Goal: Task Accomplishment & Management: Complete application form

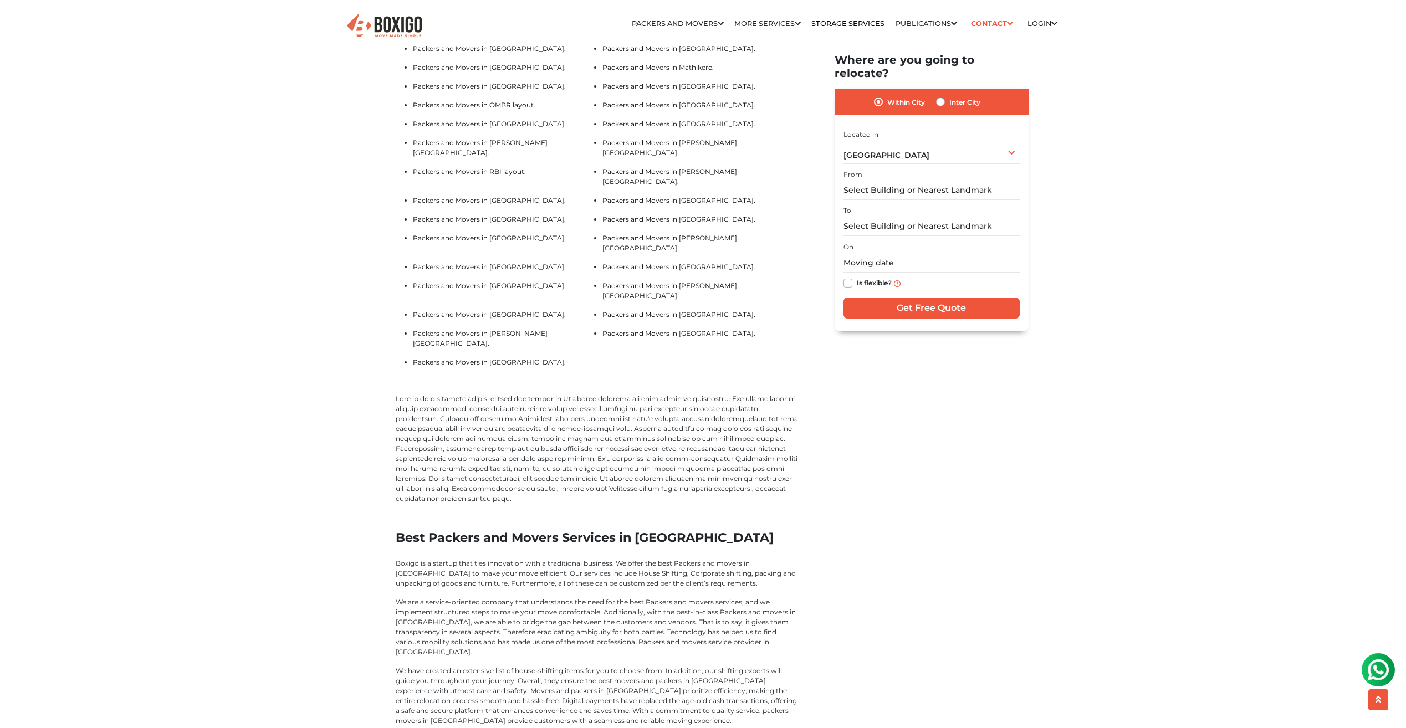
scroll to position [2813, 0]
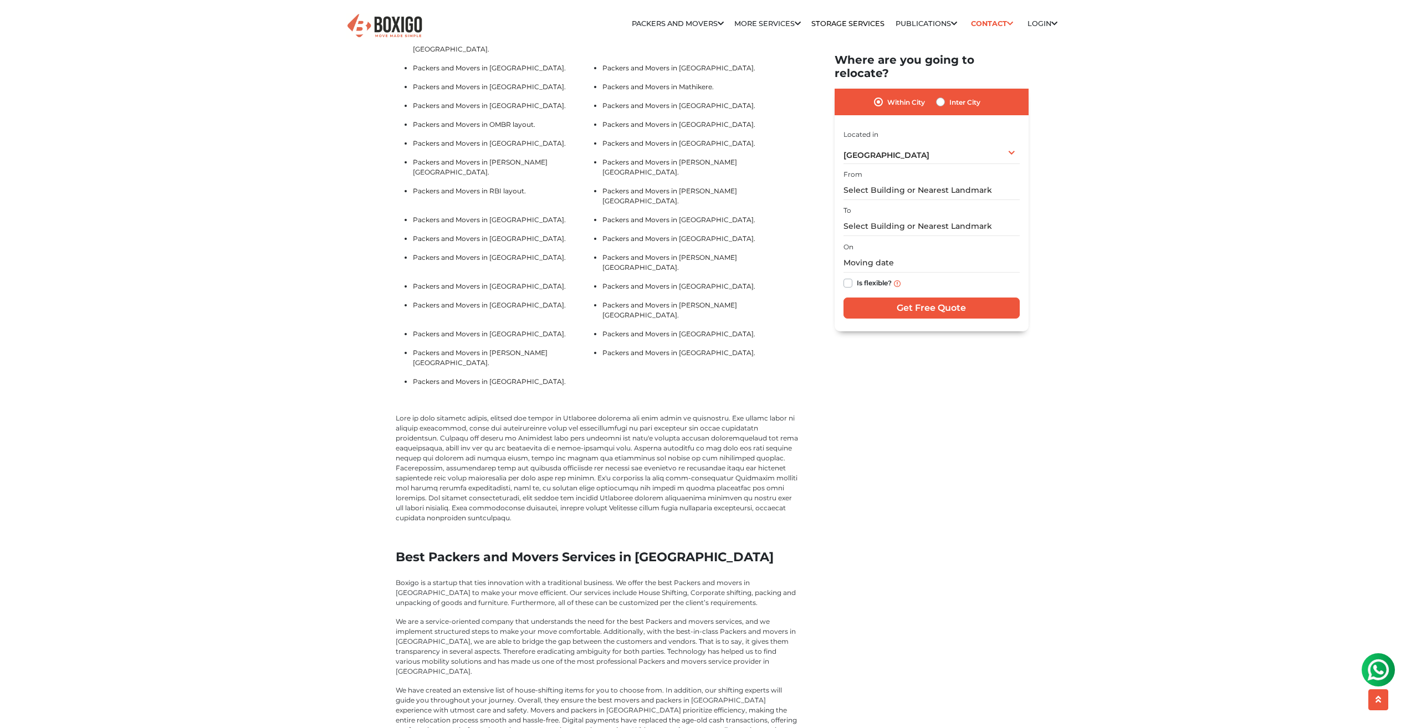
click at [950, 95] on label "Inter City" at bounding box center [965, 101] width 31 height 13
click at [941, 95] on input "Inter City" at bounding box center [940, 100] width 9 height 11
radio input "true"
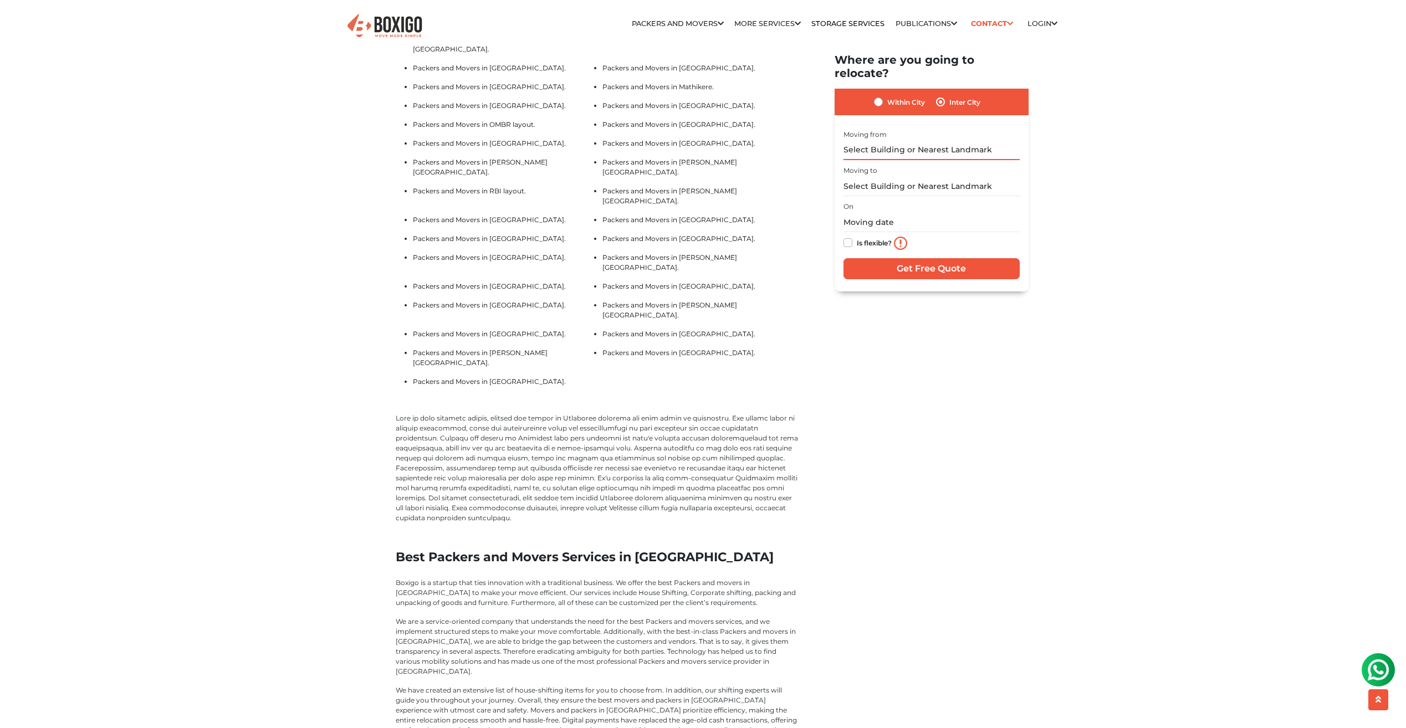
click at [906, 140] on input "text" at bounding box center [932, 149] width 176 height 19
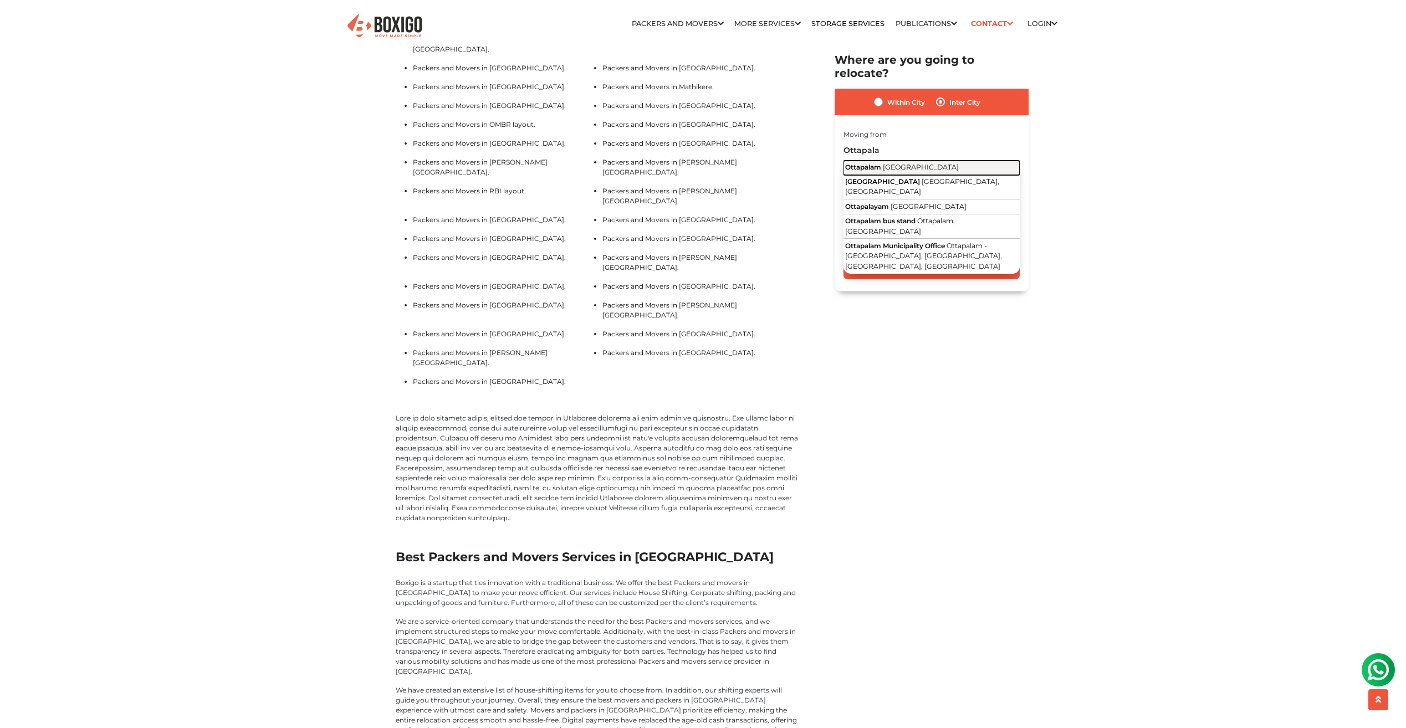
click at [906, 160] on button "Ottapalam Kerala" at bounding box center [932, 167] width 176 height 14
type input "Ottapalam, Kerala"
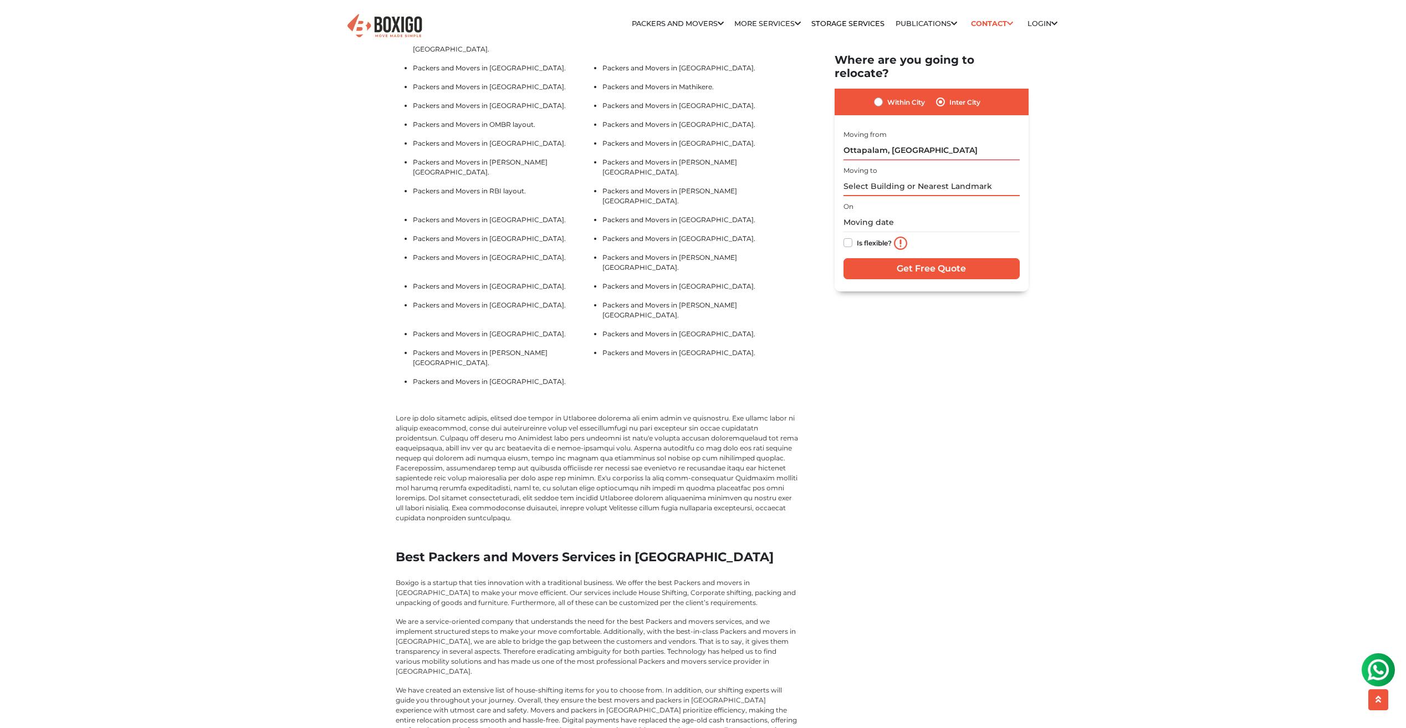
click at [898, 177] on input "text" at bounding box center [932, 186] width 176 height 19
click at [943, 198] on span "Budigere Road, Bommenahalli, Karnataka" at bounding box center [917, 207] width 144 height 19
type input "Prestige Tranquility, Budigere Road, Bommenahalli, Karnataka"
click at [909, 213] on input "text" at bounding box center [932, 222] width 176 height 19
click at [873, 343] on td "29" at bounding box center [873, 352] width 18 height 18
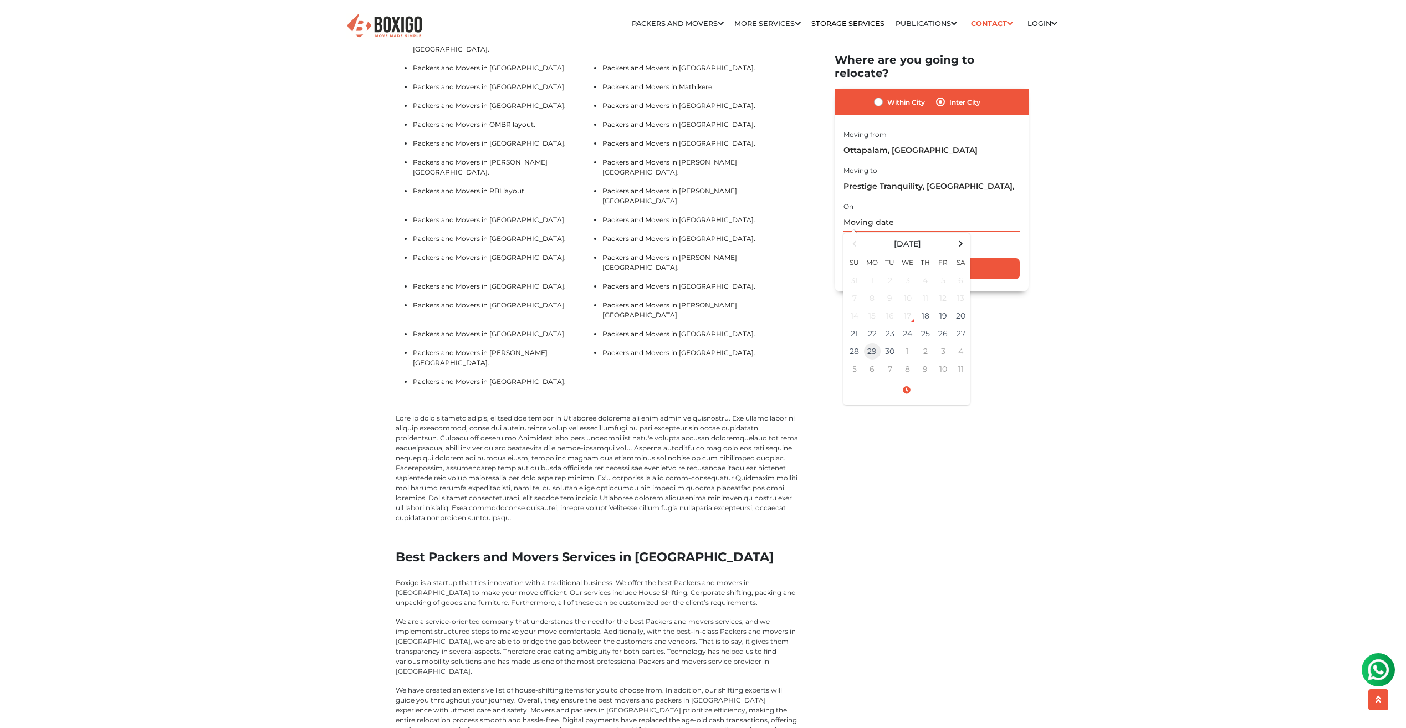
type input "09/29/2025 12:00 AM"
click at [857, 236] on label "Is flexible?" at bounding box center [874, 242] width 35 height 12
click at [848, 236] on input "Is flexible?" at bounding box center [848, 241] width 9 height 11
checkbox input "true"
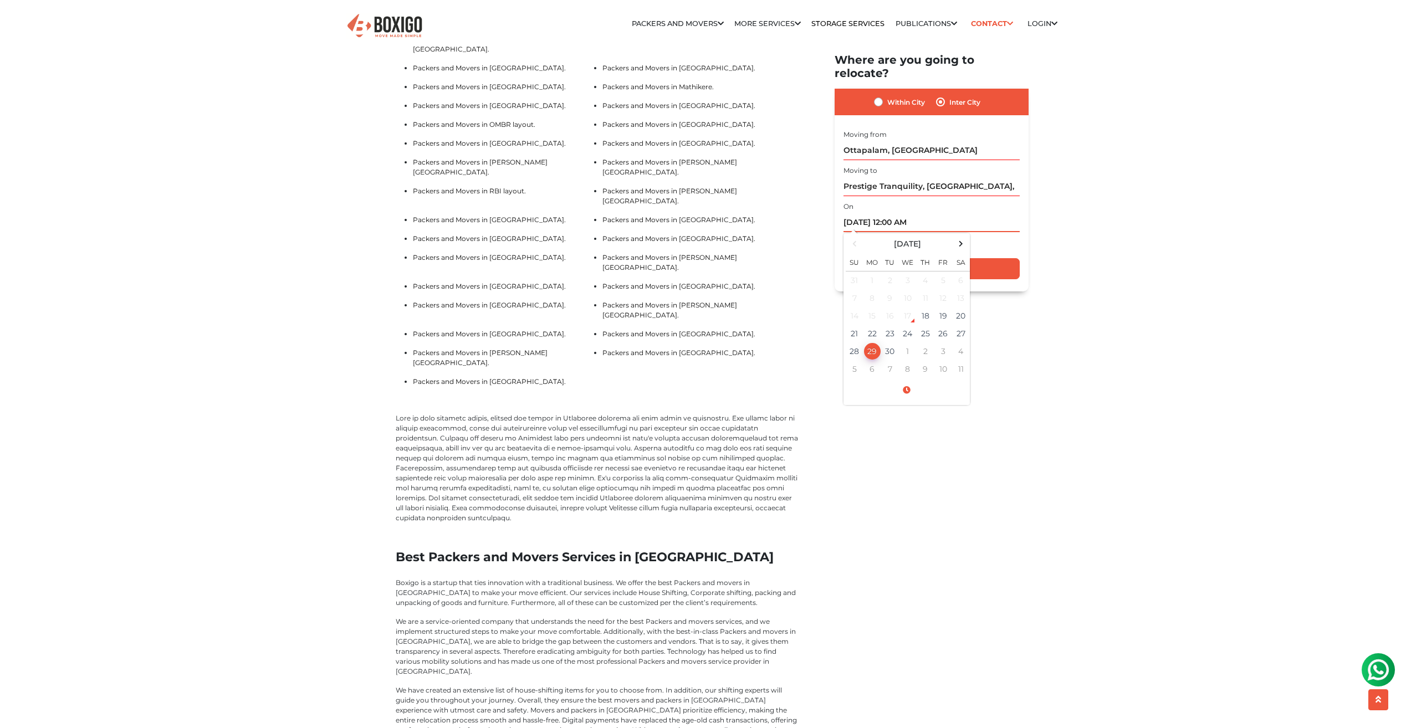
click at [915, 213] on input "09/29/2025 12:00 AM" at bounding box center [932, 222] width 176 height 19
click at [877, 343] on td "29" at bounding box center [873, 352] width 18 height 18
click at [895, 213] on input "09/29/2025 12:00 AM" at bounding box center [932, 222] width 176 height 19
click at [909, 381] on span at bounding box center [907, 390] width 122 height 19
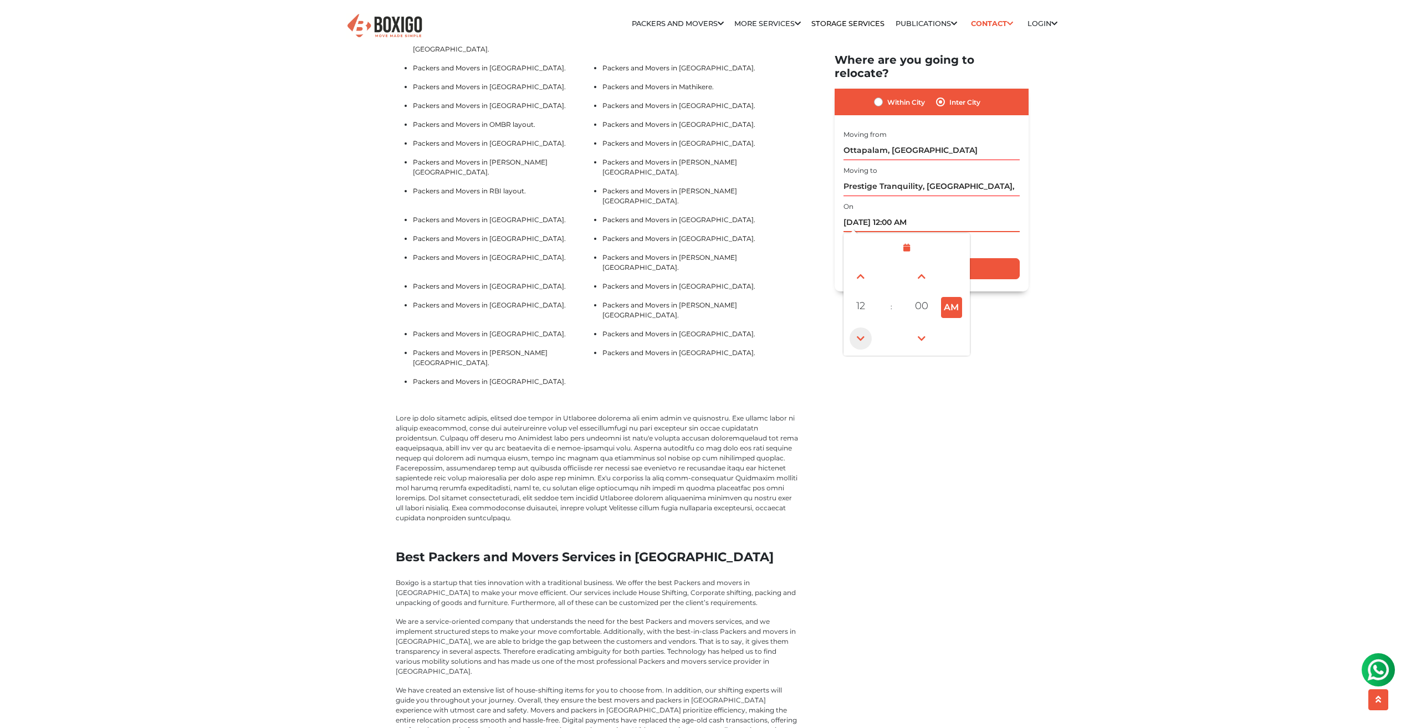
click at [862, 328] on span at bounding box center [861, 339] width 22 height 22
click at [861, 267] on span at bounding box center [861, 277] width 22 height 22
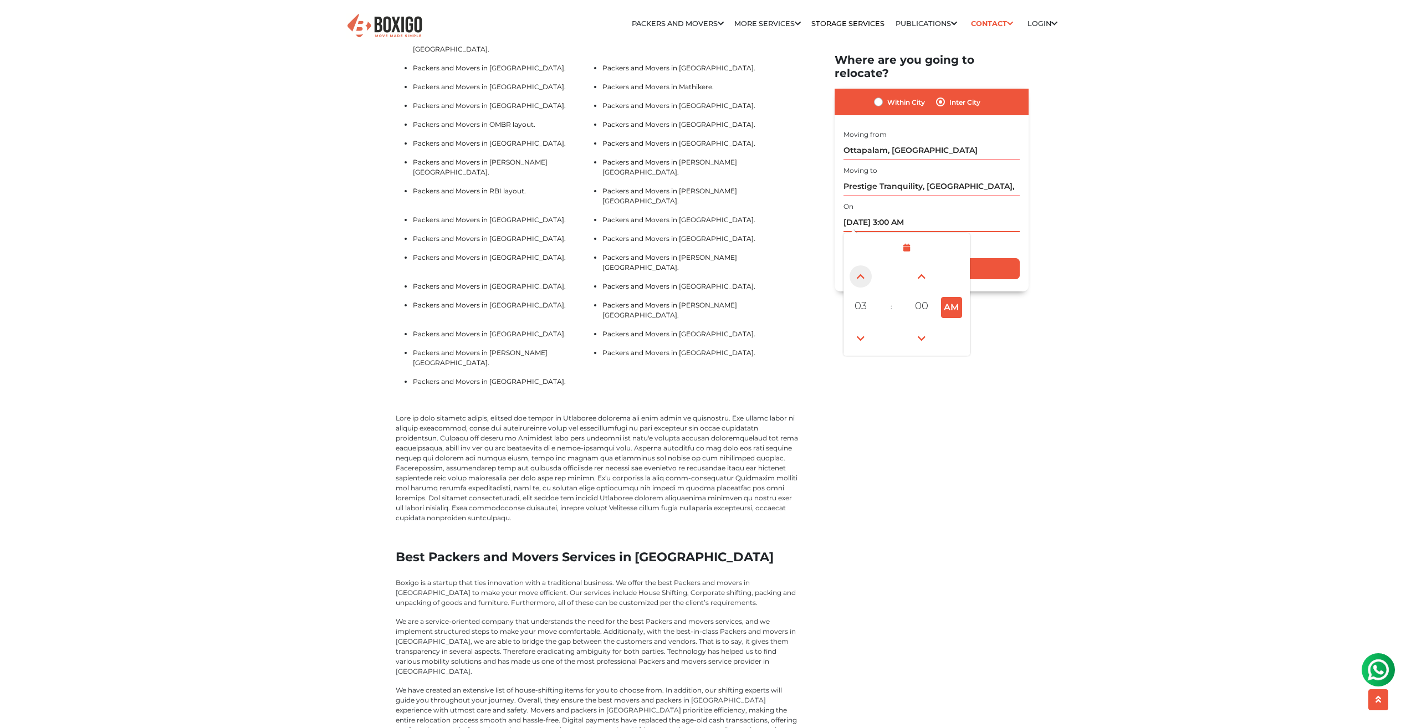
click at [861, 267] on span at bounding box center [861, 277] width 22 height 22
click at [860, 329] on span at bounding box center [861, 339] width 22 height 22
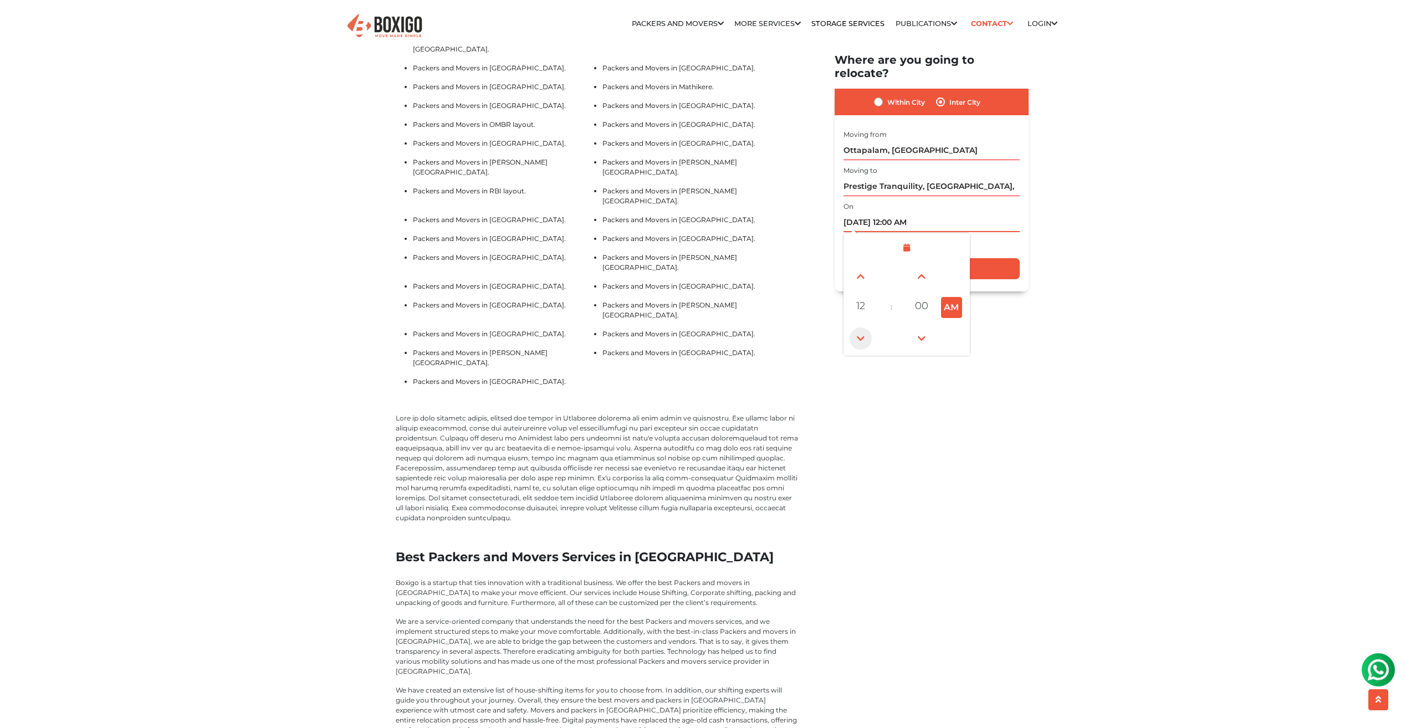
click at [860, 329] on span at bounding box center [861, 339] width 22 height 22
click at [861, 270] on span at bounding box center [861, 277] width 22 height 22
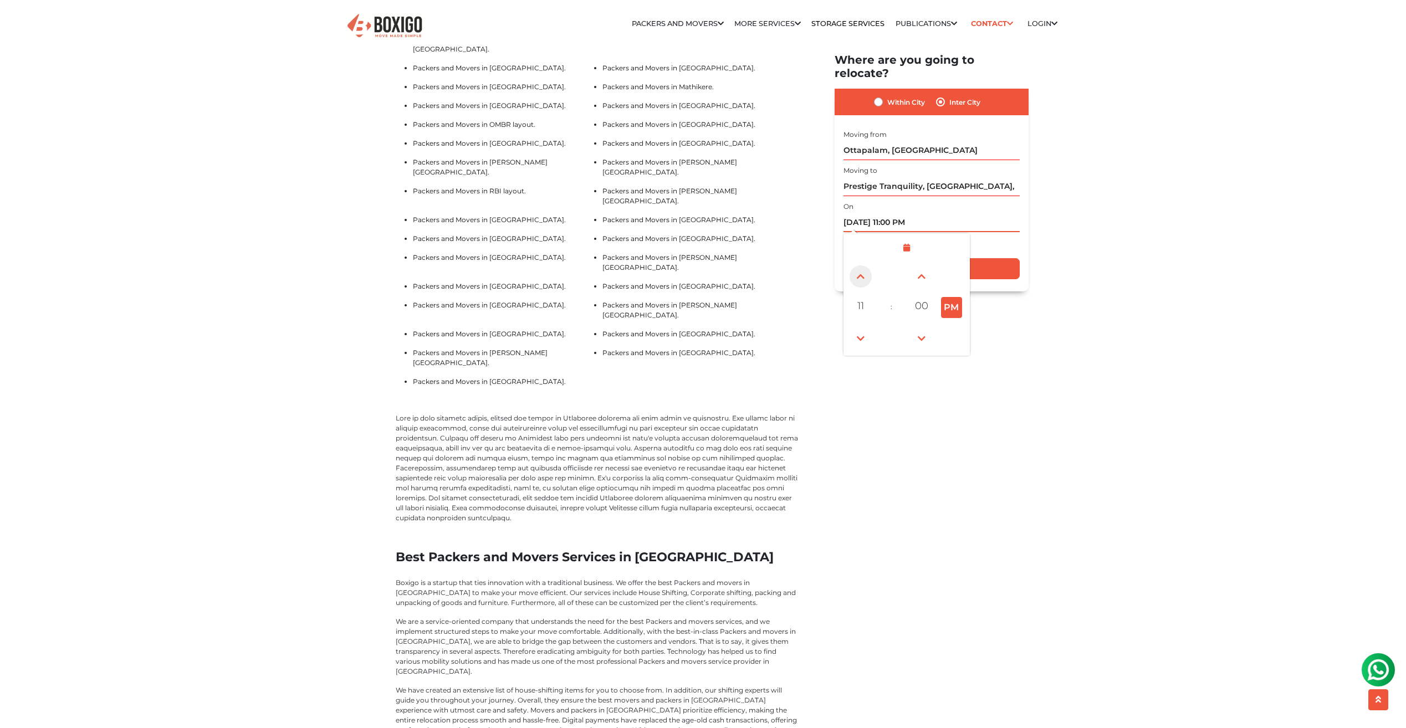
click at [861, 270] on span at bounding box center [861, 277] width 22 height 22
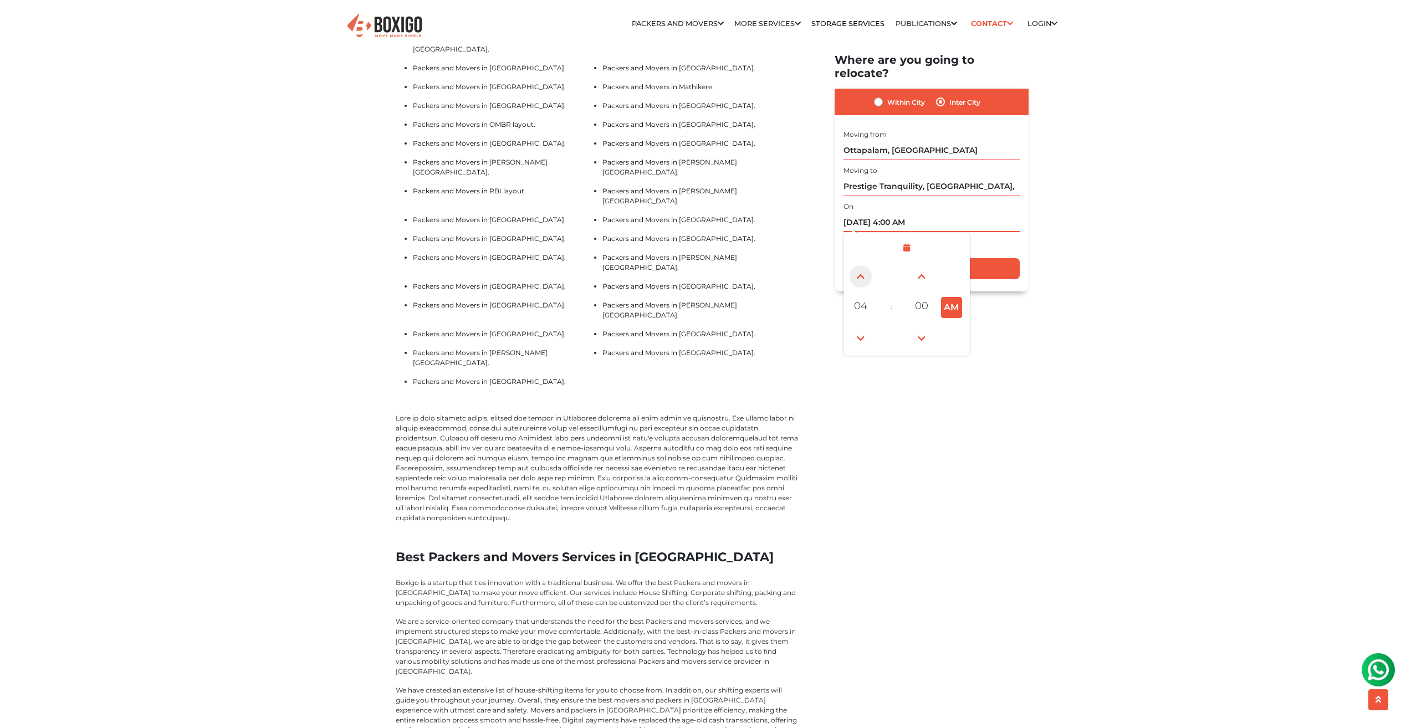
click at [861, 270] on span at bounding box center [861, 277] width 22 height 22
click at [861, 272] on span at bounding box center [861, 277] width 22 height 22
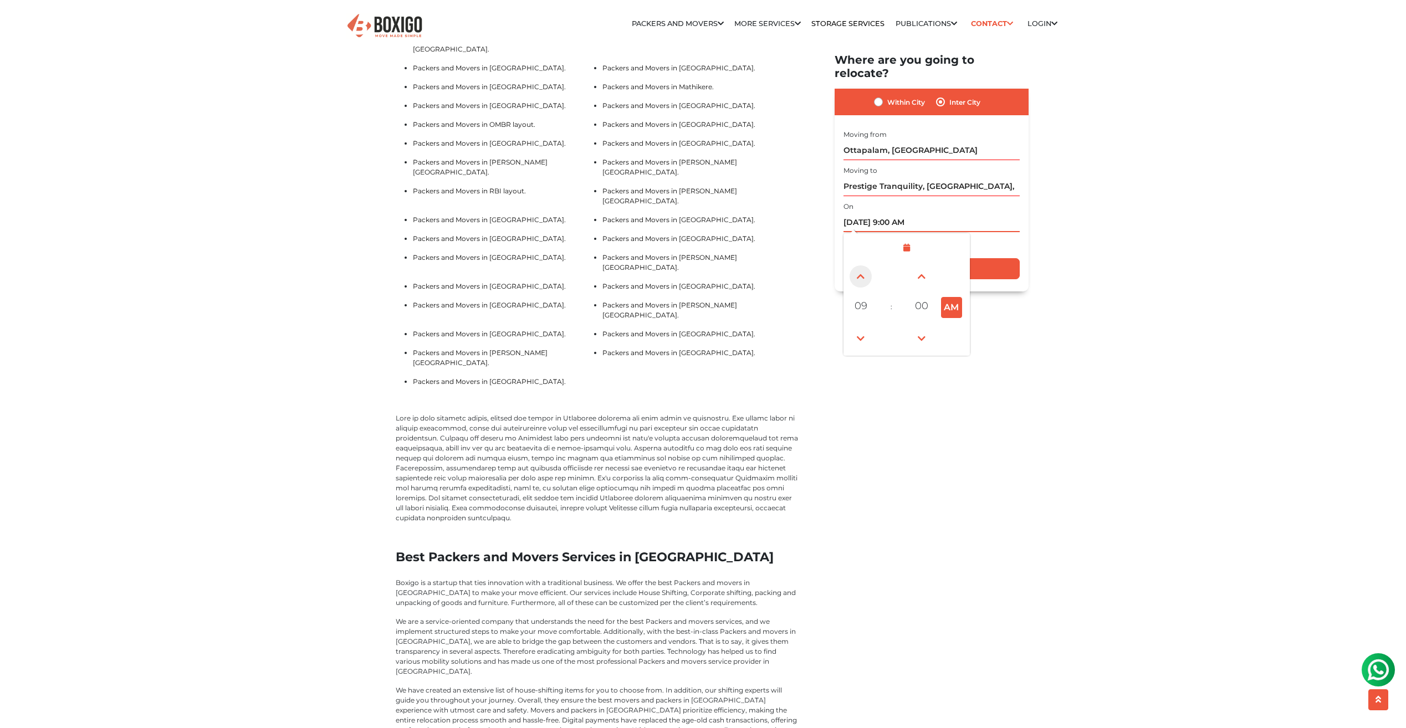
click at [861, 272] on span at bounding box center [861, 277] width 22 height 22
click at [859, 266] on span at bounding box center [861, 277] width 22 height 22
click at [858, 332] on span at bounding box center [861, 339] width 22 height 22
click at [861, 266] on span at bounding box center [861, 277] width 22 height 22
click at [858, 331] on span at bounding box center [861, 339] width 22 height 22
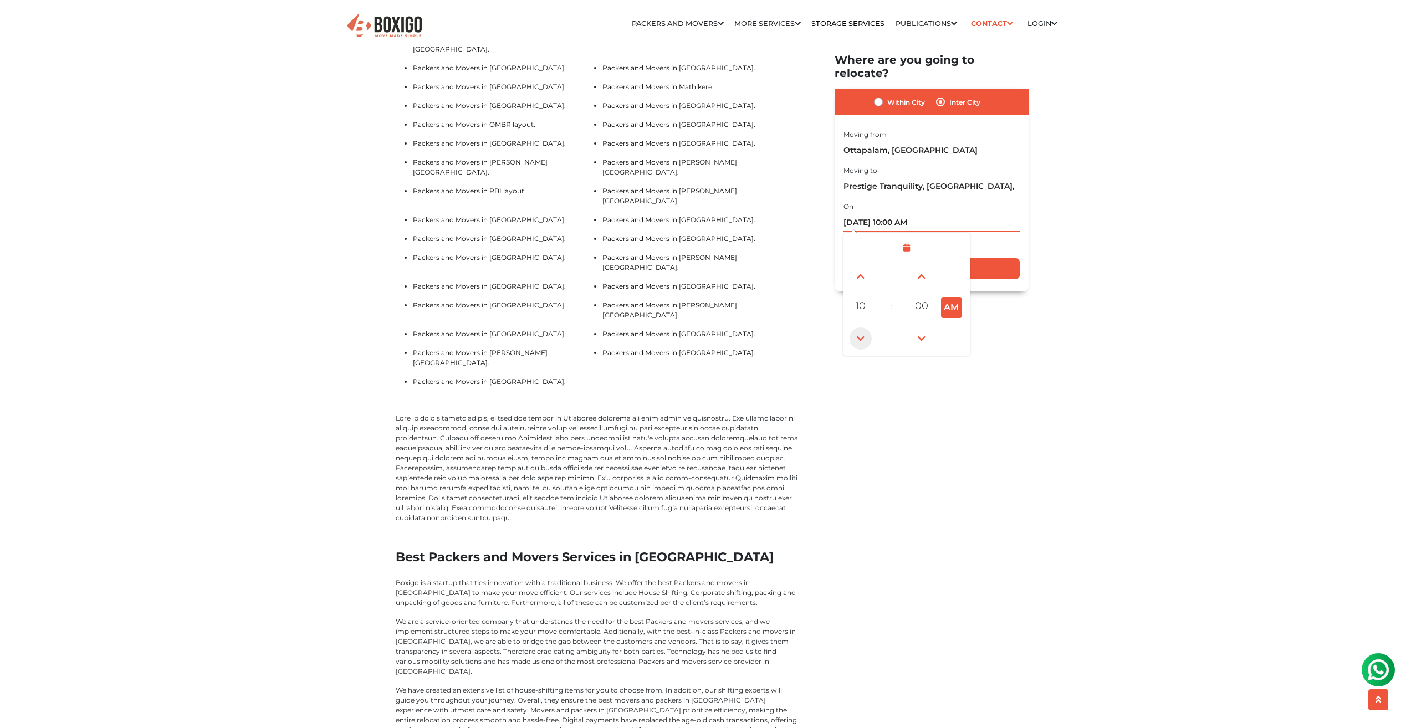
click at [858, 331] on span at bounding box center [861, 339] width 22 height 22
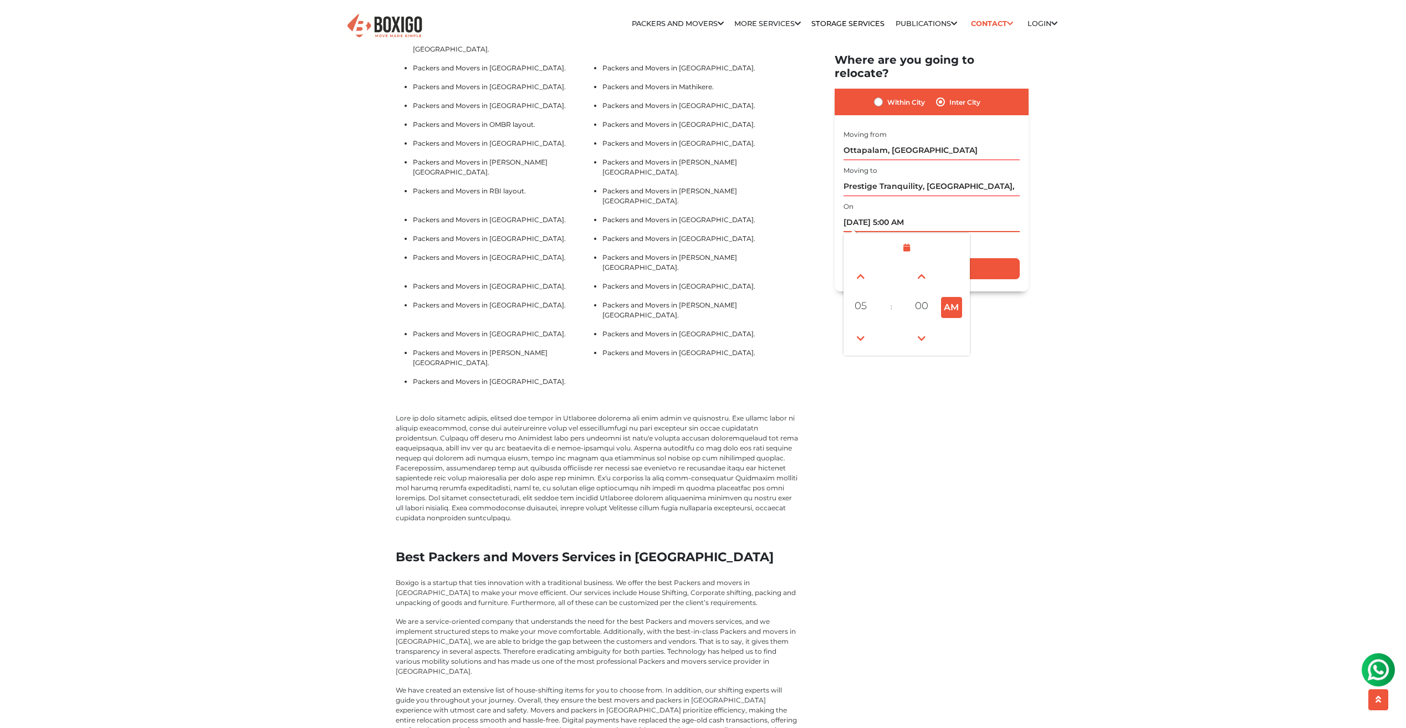
click at [947, 299] on button "AM" at bounding box center [951, 307] width 21 height 21
click at [951, 297] on button "PM" at bounding box center [951, 307] width 21 height 21
type input "09/29/2025 5:00 AM"
click at [937, 259] on input "Get Free Quote" at bounding box center [932, 268] width 176 height 21
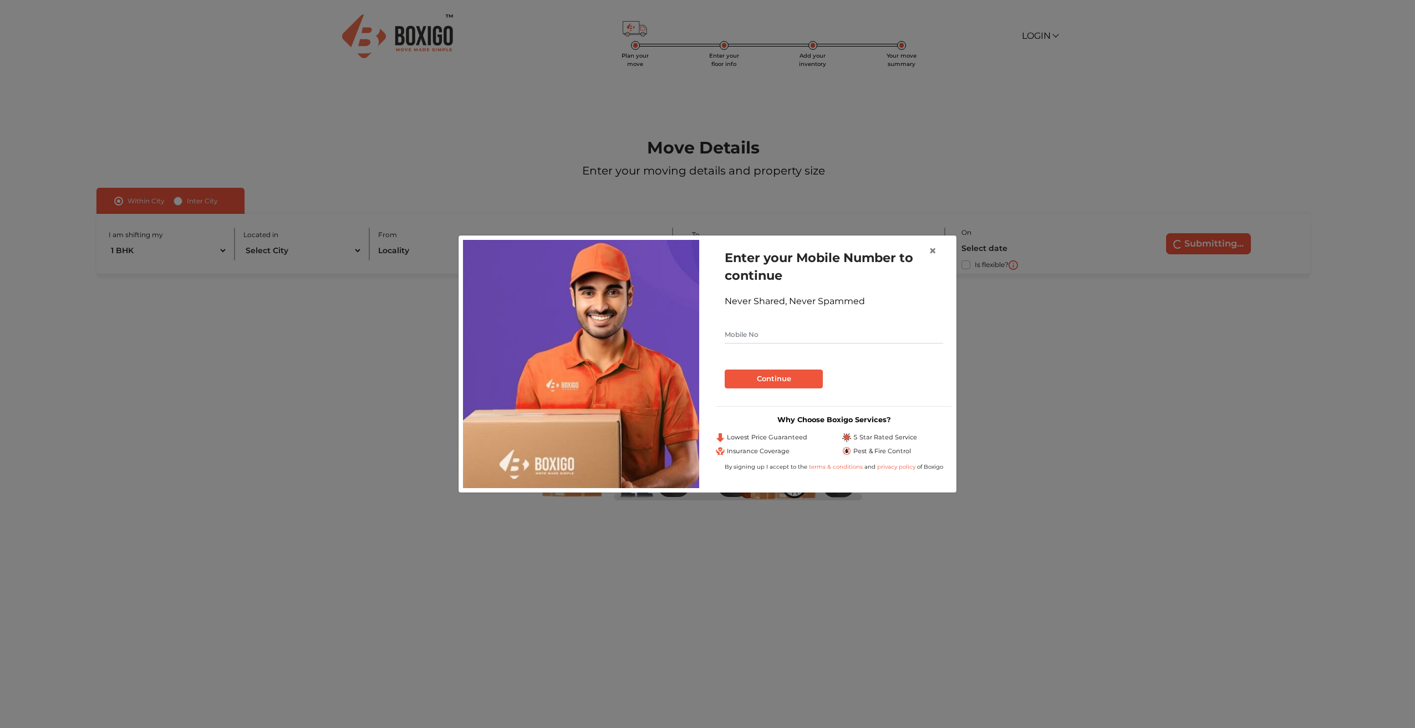
click at [790, 330] on input "text" at bounding box center [834, 335] width 218 height 18
type input "8169992829"
click at [782, 379] on button "Continue" at bounding box center [774, 379] width 98 height 19
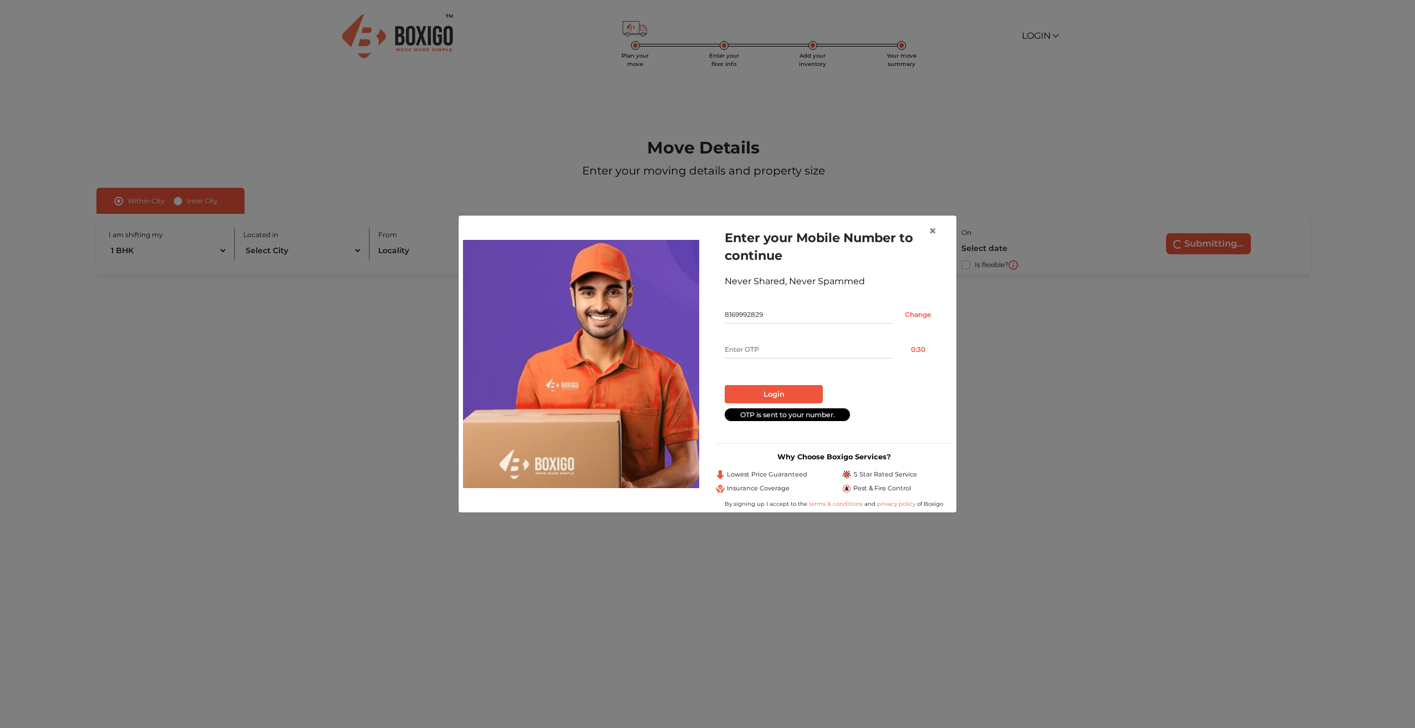
click at [824, 349] on input "text" at bounding box center [809, 350] width 168 height 18
type input "4589"
click at [807, 406] on form "Enter your Mobile Number to continue Never Shared, Never Spammed 8169992829 Cha…" at bounding box center [834, 325] width 218 height 192
click at [807, 400] on button "Login" at bounding box center [774, 394] width 98 height 19
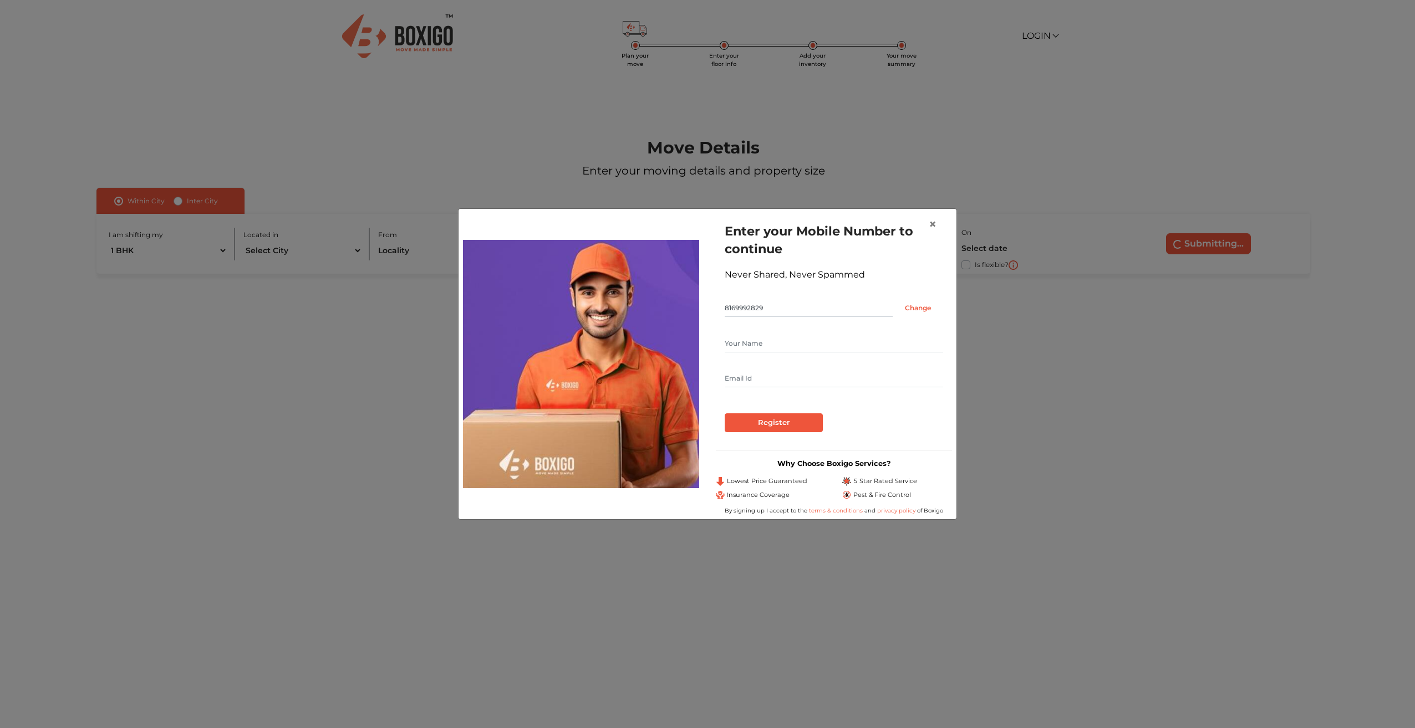
click at [774, 341] on input "text" at bounding box center [834, 344] width 218 height 18
type input "Trial Trial"
click at [768, 378] on input "[EMAIL_ADDRESS][DOMAIN_NAME]" at bounding box center [834, 379] width 218 height 18
type input "[EMAIL_ADDRESS][DOMAIN_NAME]"
click at [890, 400] on form "Enter your Mobile Number to continue Never Shared, Never Spammed 8169992829 Cha…" at bounding box center [834, 327] width 218 height 210
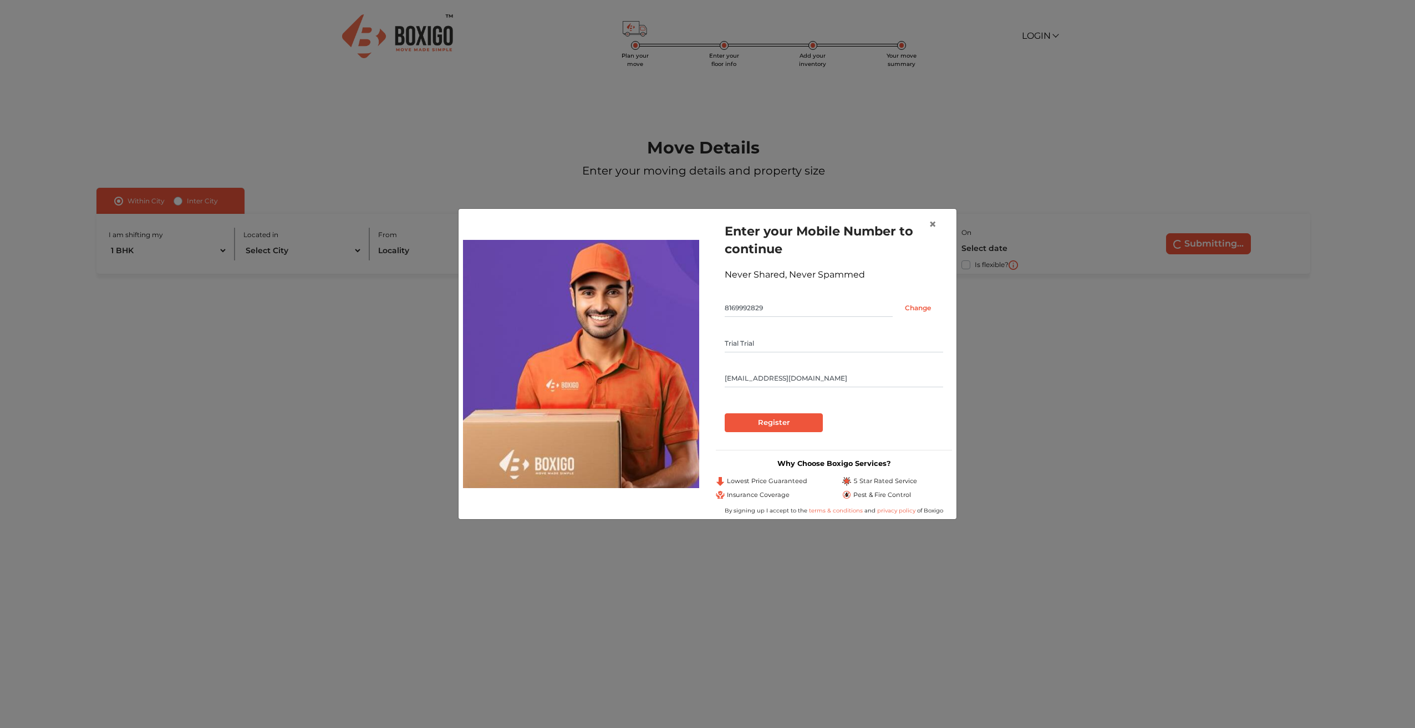
click at [793, 335] on input "Trial Trial" at bounding box center [834, 344] width 218 height 18
drag, startPoint x: 787, startPoint y: 343, endPoint x: 701, endPoint y: 338, distance: 86.1
click at [701, 338] on div "Enter your Mobile Number to continue Never Shared, Never Spammed 8169992829 Cha…" at bounding box center [708, 364] width 506 height 302
type input "[PERSON_NAME]"
click at [876, 402] on form "Enter your Mobile Number to continue Never Shared, Never Spammed 8169992829 Cha…" at bounding box center [834, 327] width 218 height 210
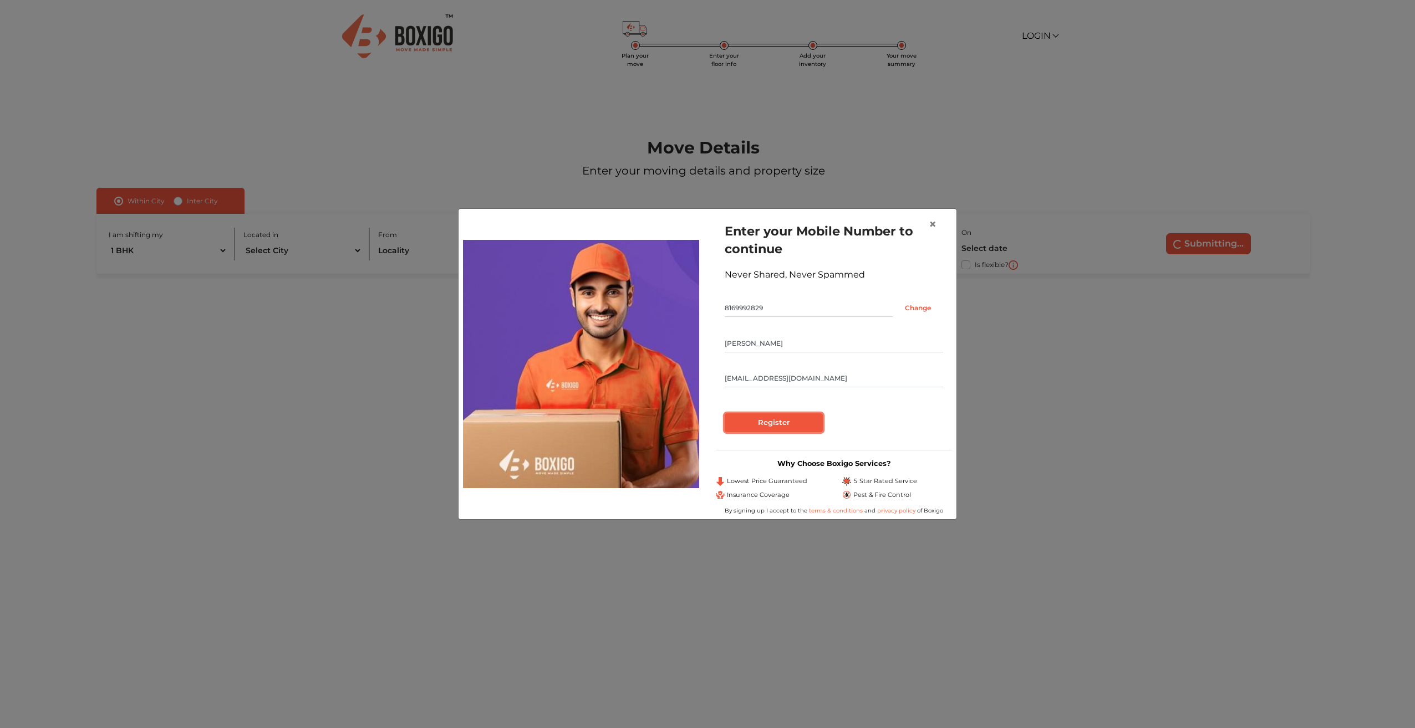
click at [779, 420] on input "Register" at bounding box center [774, 423] width 98 height 19
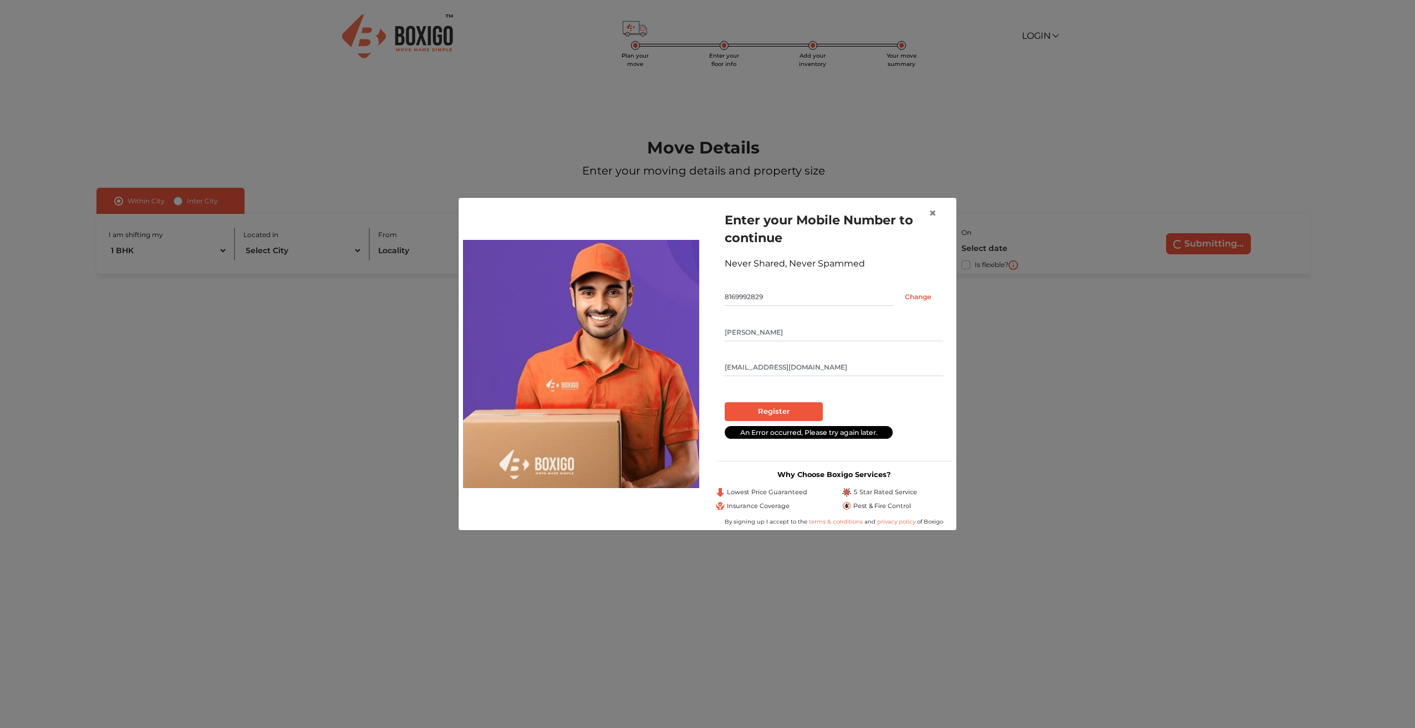
click at [775, 334] on input "[PERSON_NAME]" at bounding box center [834, 333] width 218 height 18
click at [817, 368] on input "[EMAIL_ADDRESS][DOMAIN_NAME]" at bounding box center [834, 368] width 218 height 18
click at [947, 346] on div "Enter your Mobile Number to continue Never Shared, Never Spammed 8169992829 Cha…" at bounding box center [834, 327] width 236 height 250
drag, startPoint x: 808, startPoint y: 329, endPoint x: 683, endPoint y: 339, distance: 125.1
click at [683, 339] on div "Enter your Mobile Number to continue Never Shared, Never Spammed 8169992829 Cha…" at bounding box center [708, 364] width 506 height 324
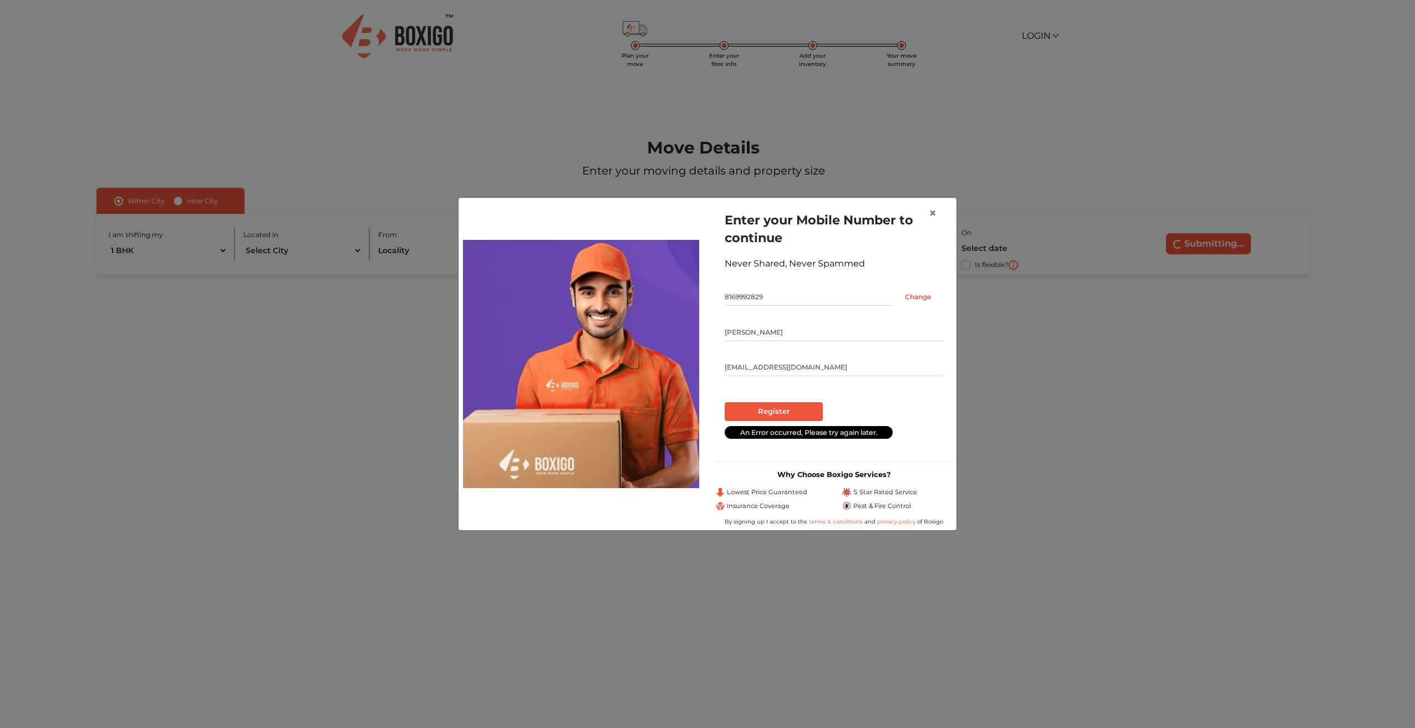
type input "[PERSON_NAME]"
click at [790, 413] on input "Register" at bounding box center [774, 411] width 98 height 19
radio input "false"
radio input "true"
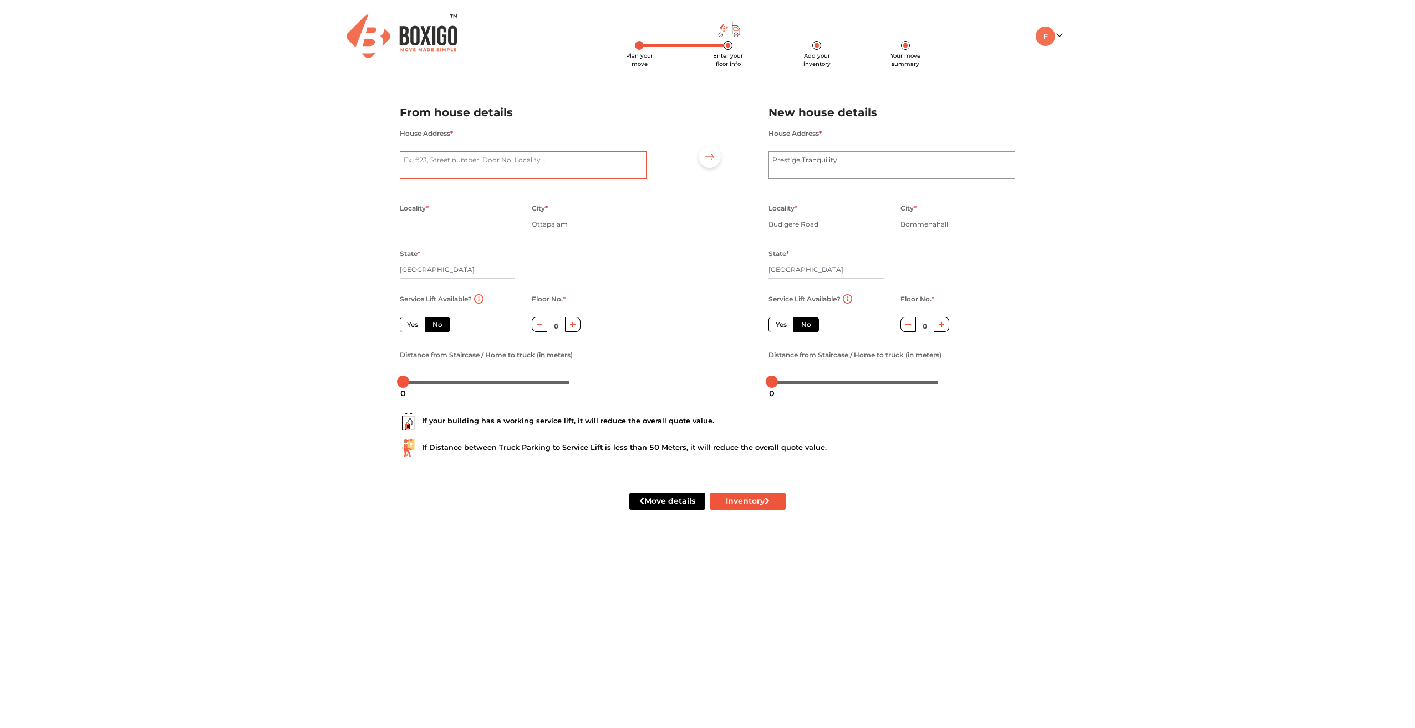
click at [501, 161] on textarea "House Address *" at bounding box center [523, 165] width 247 height 28
click at [489, 163] on textarea "House Address *" at bounding box center [523, 165] width 247 height 28
type textarea "G"
type textarea "[GEOGRAPHIC_DATA], [STREET_ADDRESS]"
click at [329, 138] on div "Plan your move Enter your floor info Add your inventory Your move summary My Mo…" at bounding box center [707, 268] width 1415 height 537
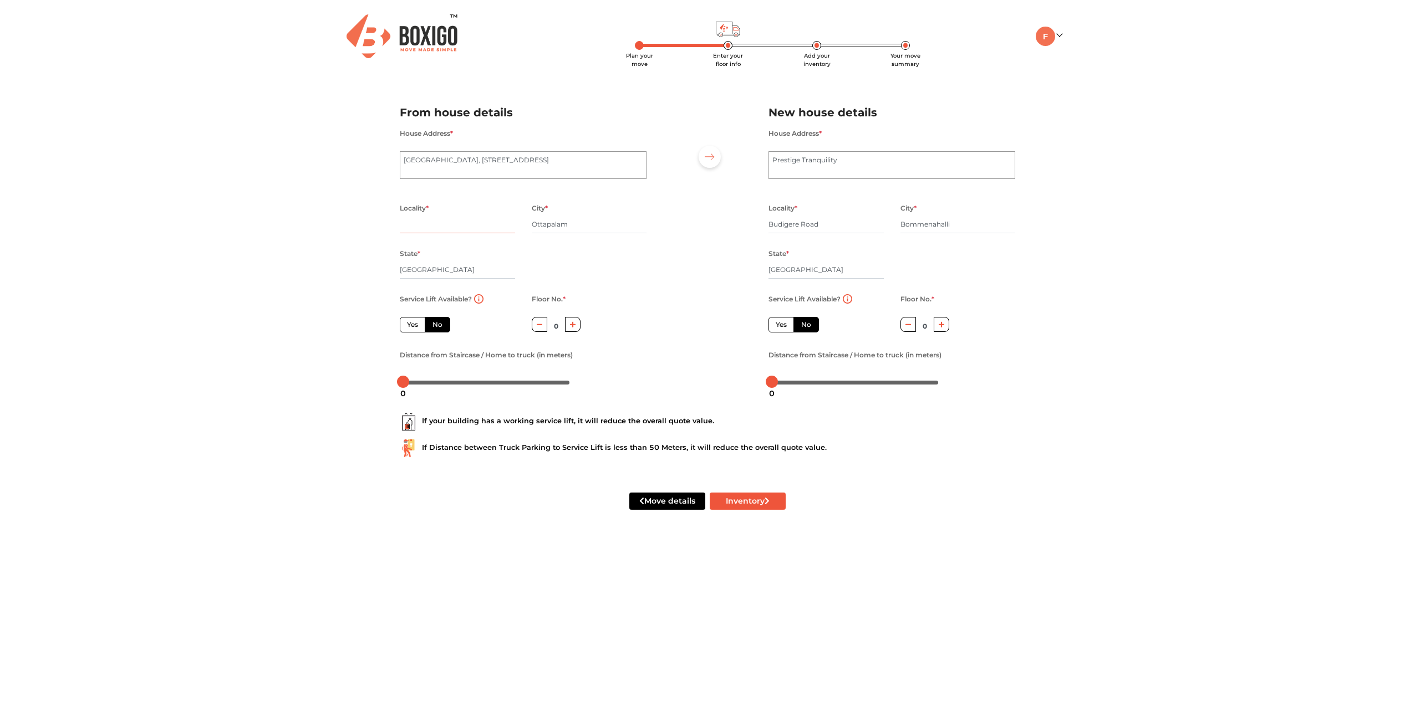
click at [418, 217] on input "text" at bounding box center [457, 225] width 115 height 18
drag, startPoint x: 553, startPoint y: 160, endPoint x: 560, endPoint y: 170, distance: 12.8
click at [560, 170] on textarea "[GEOGRAPHIC_DATA], [STREET_ADDRESS]" at bounding box center [523, 165] width 247 height 28
click at [570, 221] on input "Ottapalam" at bounding box center [589, 225] width 115 height 18
click at [483, 229] on input "text" at bounding box center [457, 225] width 115 height 18
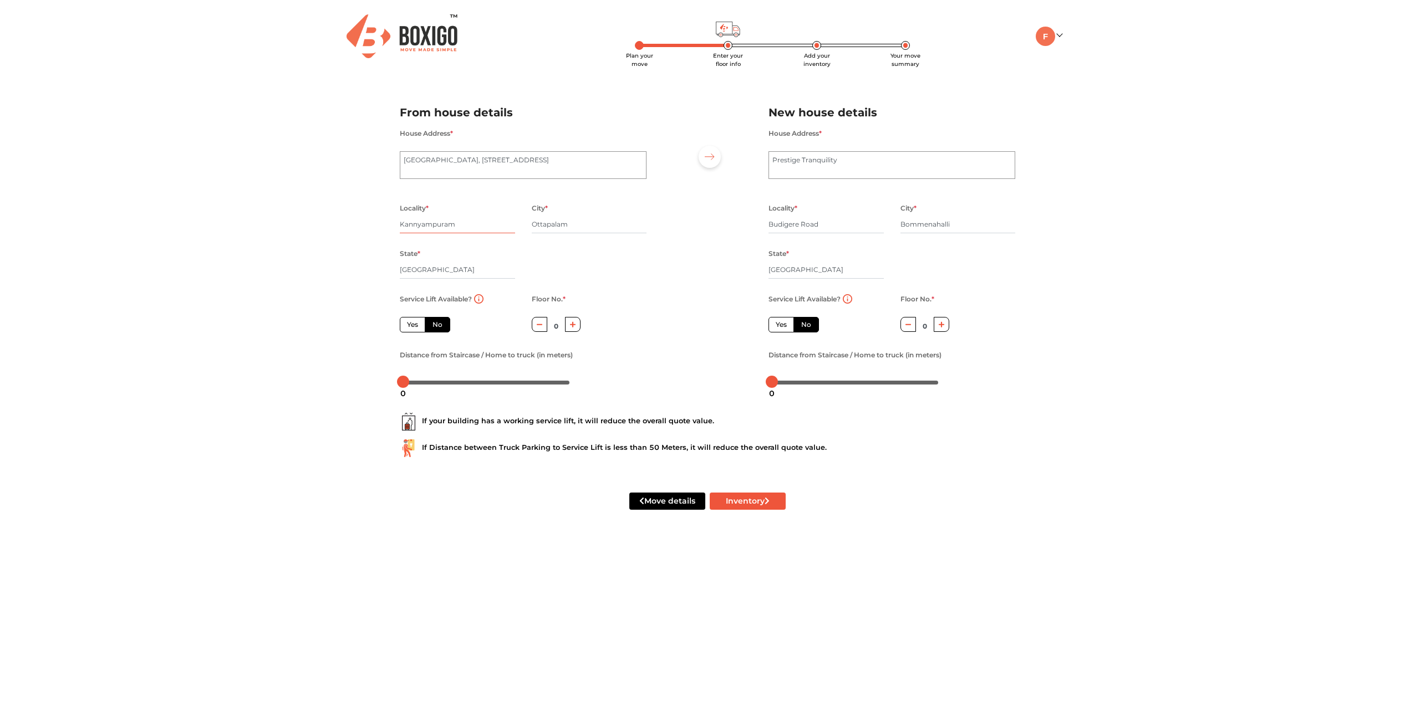
type input "Kannyampuram"
click at [537, 170] on textarea "[GEOGRAPHIC_DATA], [STREET_ADDRESS]" at bounding box center [523, 165] width 247 height 28
drag, startPoint x: 502, startPoint y: 159, endPoint x: 523, endPoint y: 161, distance: 21.8
click at [523, 161] on textarea "[GEOGRAPHIC_DATA], [STREET_ADDRESS]" at bounding box center [523, 165] width 247 height 28
type textarea "[GEOGRAPHIC_DATA], Room [STREET_ADDRESS]"
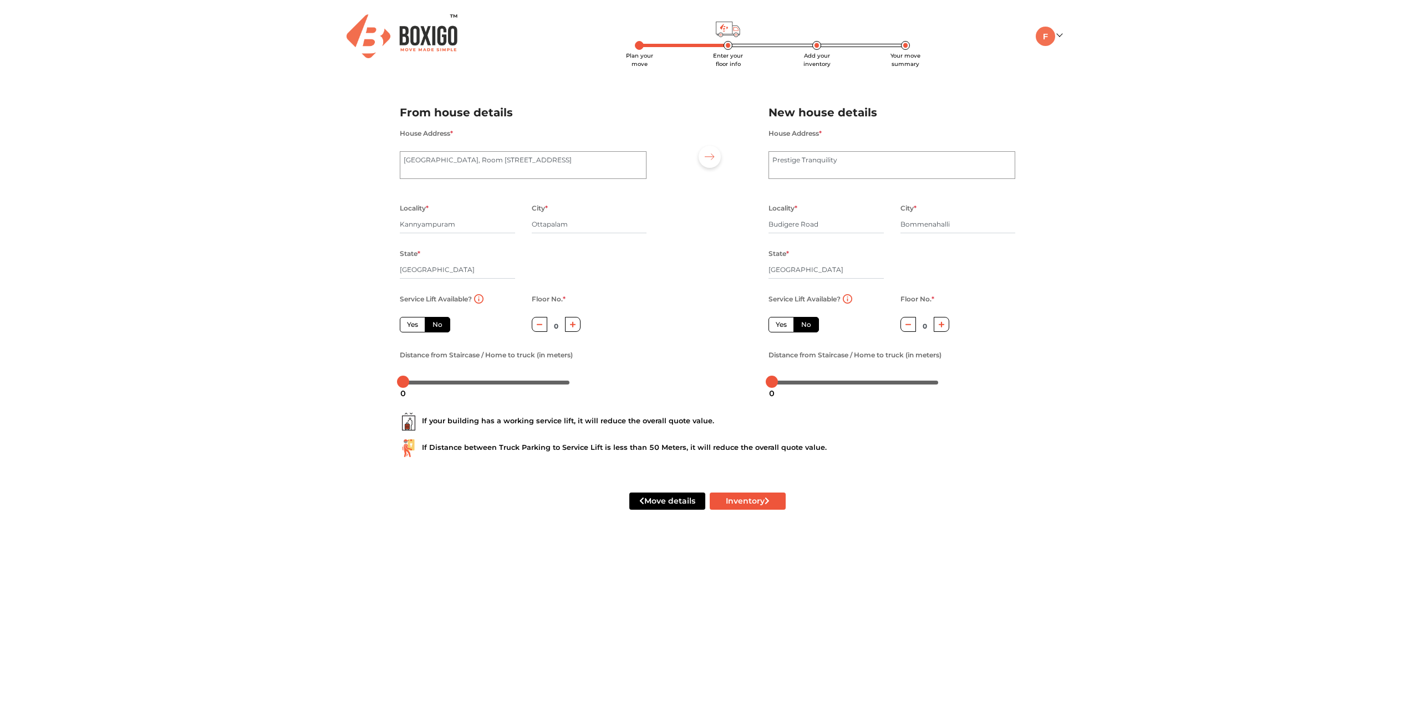
click at [419, 326] on label "Yes" at bounding box center [412, 325] width 25 height 16
click at [414, 326] on input "Yes" at bounding box center [410, 323] width 7 height 7
radio input "true"
click at [787, 326] on label "Yes" at bounding box center [780, 325] width 25 height 16
click at [783, 326] on input "Yes" at bounding box center [779, 323] width 7 height 7
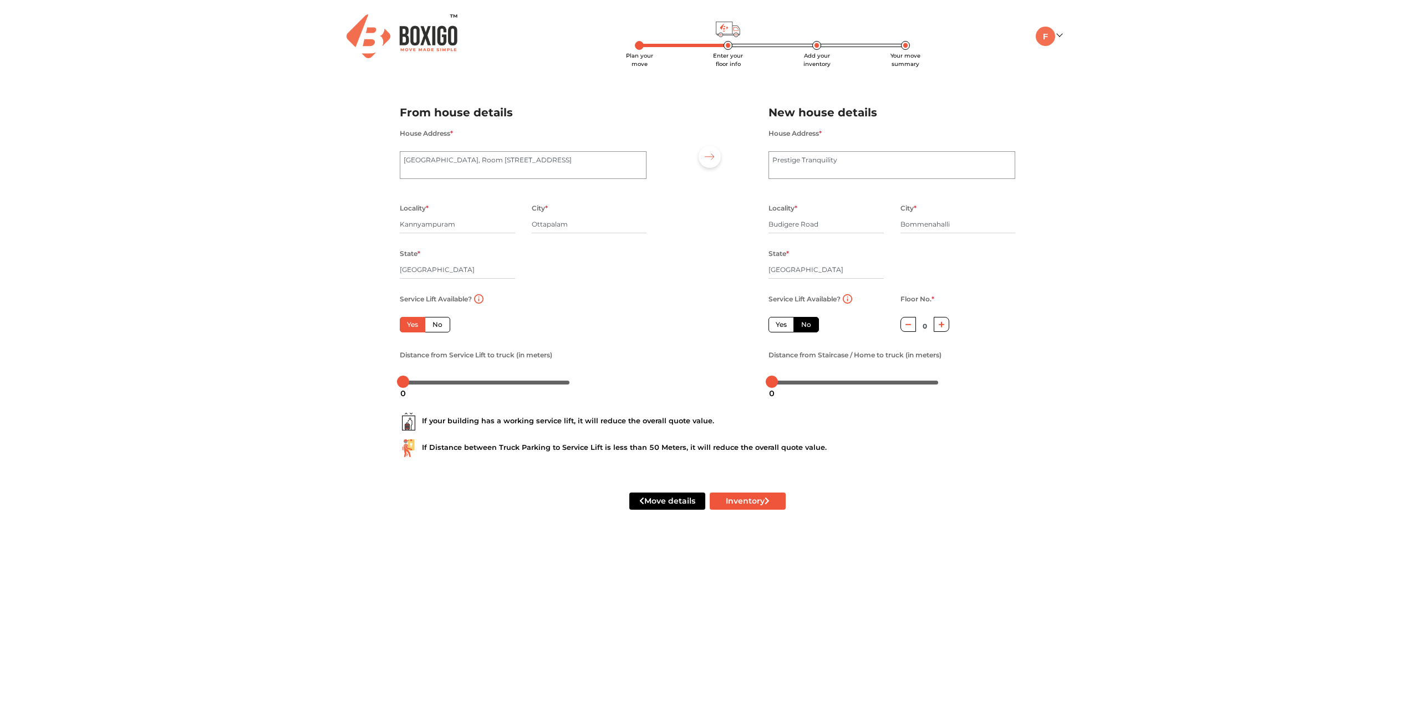
radio input "false"
click at [421, 381] on div at bounding box center [486, 382] width 166 height 7
click at [420, 379] on div at bounding box center [421, 382] width 12 height 12
click at [418, 384] on body "Plan your move Enter your floor info Add your inventory Your move summary My Mo…" at bounding box center [707, 364] width 1415 height 728
drag, startPoint x: 770, startPoint y: 384, endPoint x: 789, endPoint y: 386, distance: 19.5
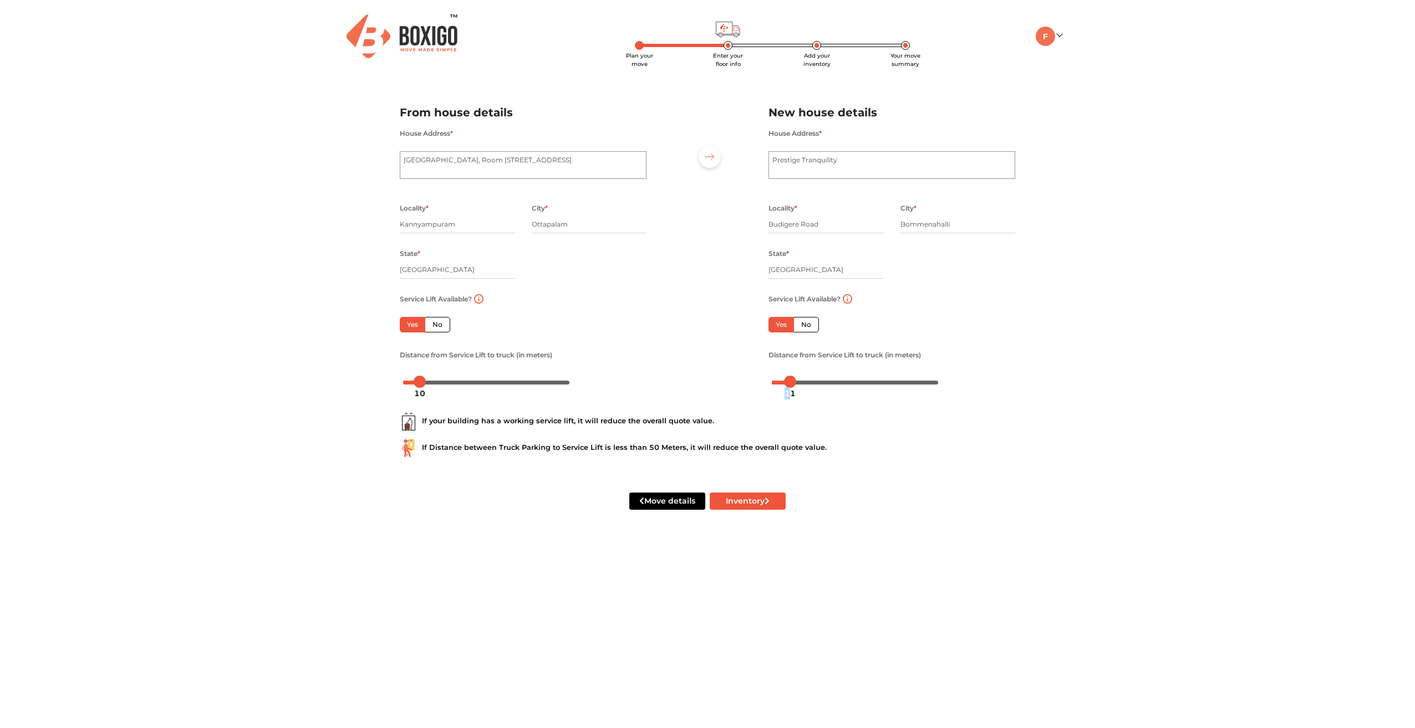
click at [789, 386] on div "11" at bounding box center [790, 393] width 20 height 19
click at [789, 386] on div "10" at bounding box center [788, 393] width 20 height 19
click at [759, 504] on button "Inventory" at bounding box center [748, 501] width 76 height 17
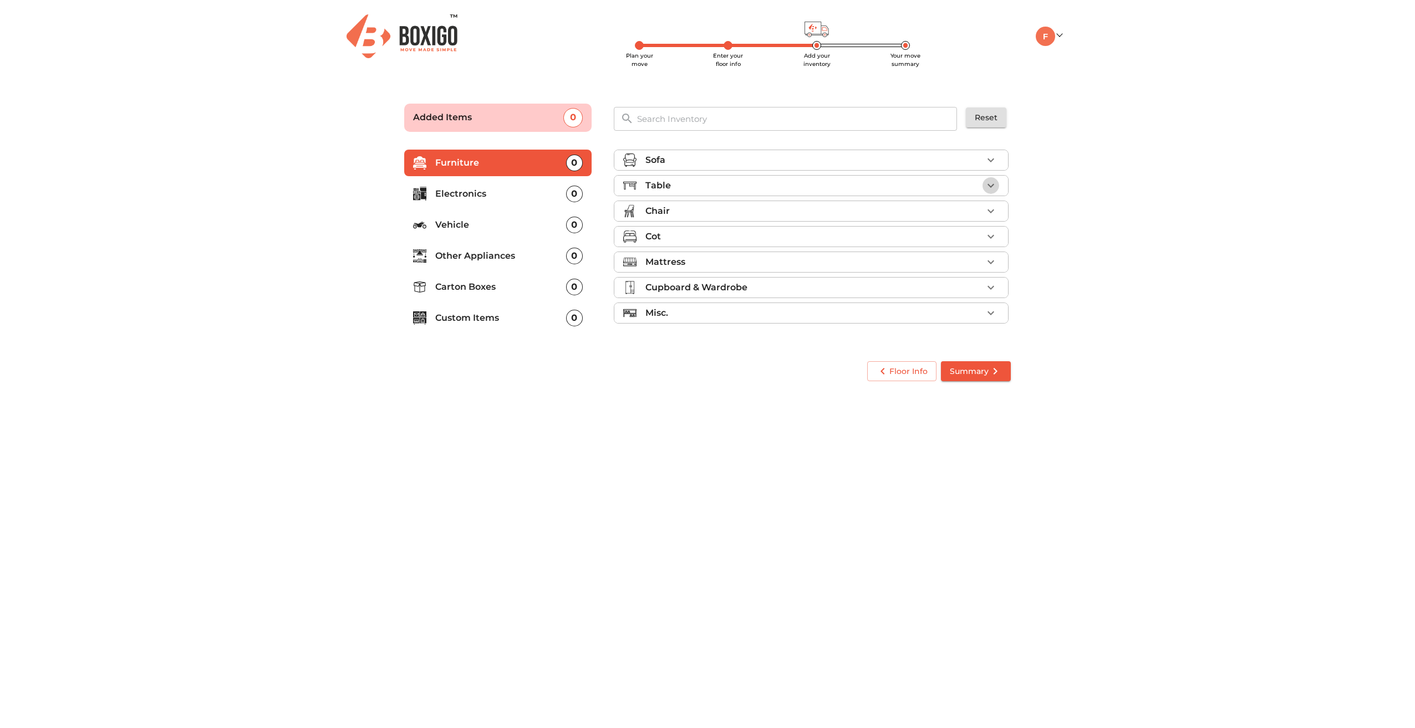
click at [988, 187] on icon "button" at bounding box center [990, 185] width 13 height 13
click at [792, 440] on body "Plan your move Enter your floor info Add your inventory Your move summary My Mo…" at bounding box center [707, 364] width 1415 height 728
click at [986, 181] on icon "button" at bounding box center [990, 185] width 13 height 13
click at [531, 285] on p "Carton Boxes" at bounding box center [500, 286] width 131 height 13
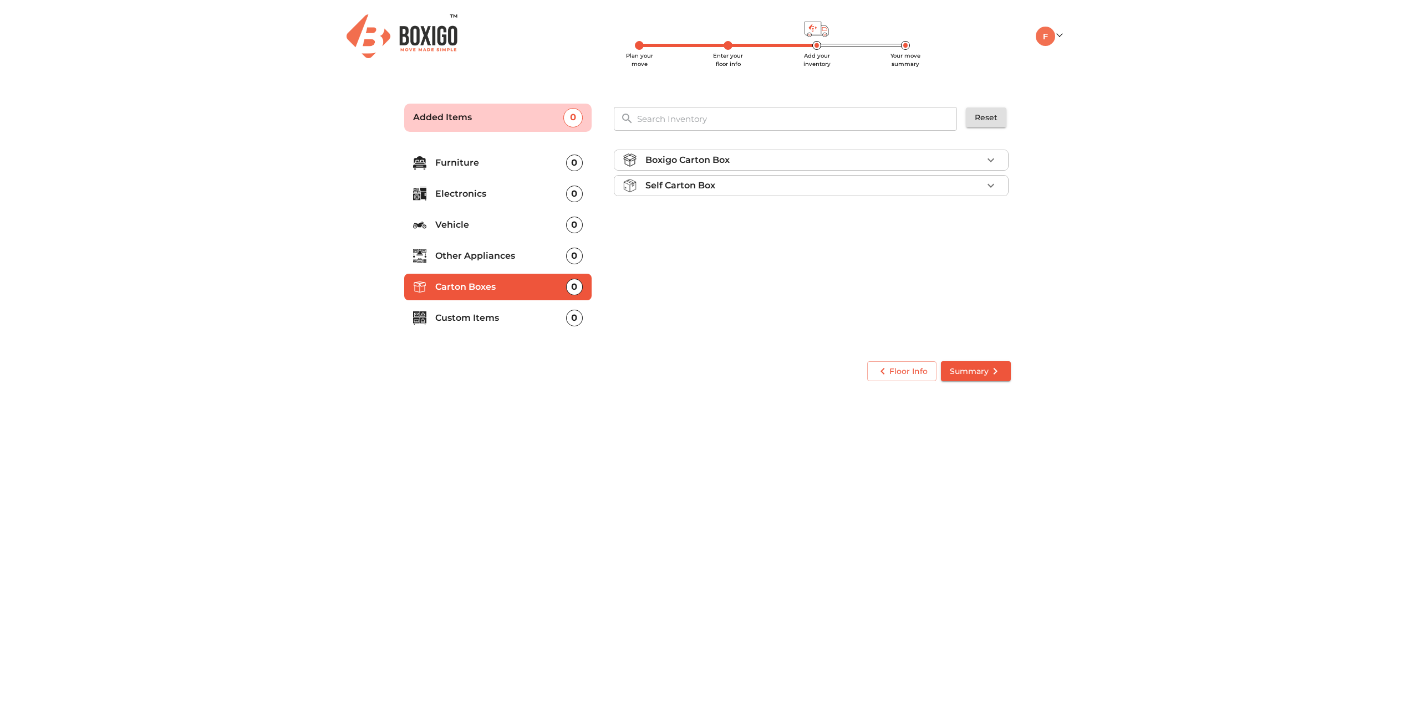
click at [744, 188] on div "Self Carton Box" at bounding box center [813, 185] width 337 height 13
click at [974, 258] on span "Add" at bounding box center [981, 255] width 24 height 13
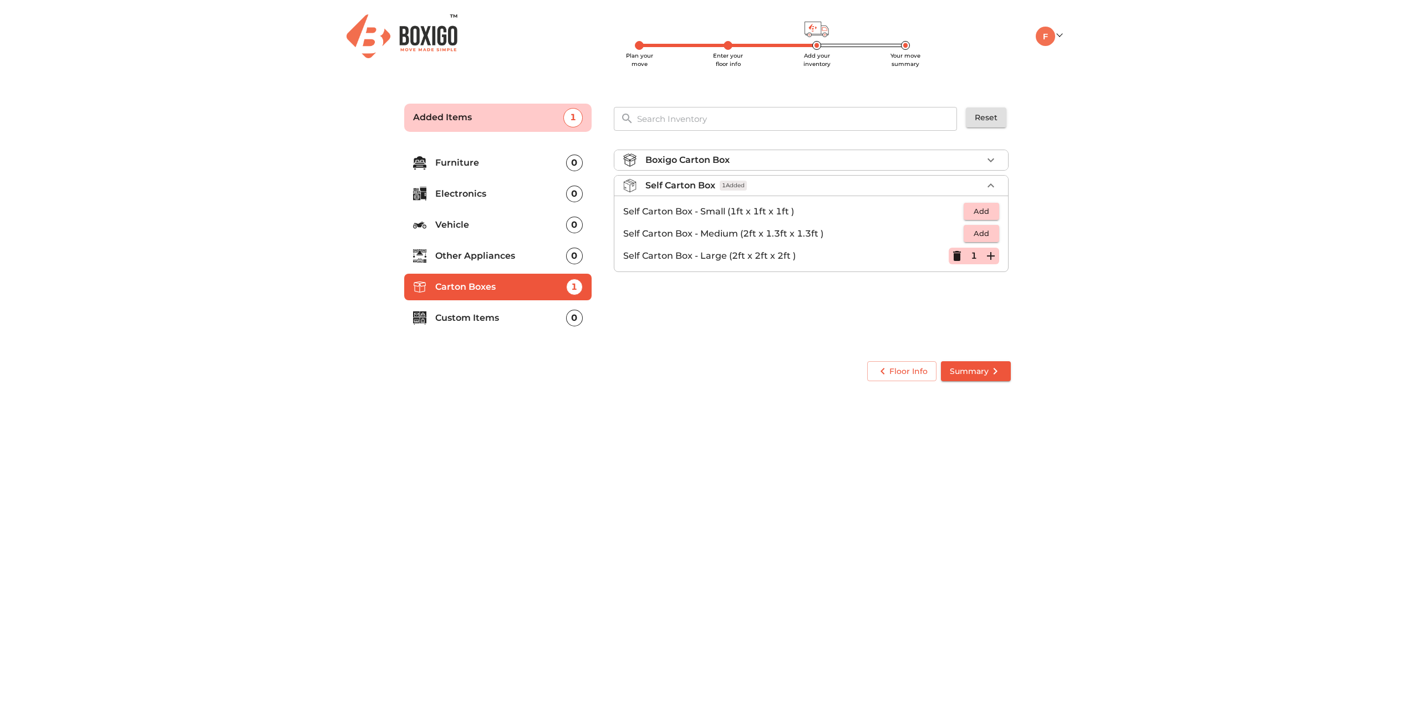
click at [794, 327] on div "Boxigo Carton Box Self Carton Box 1 Added Self Carton Box - Small (1ft x 1ft x …" at bounding box center [812, 246] width 406 height 210
click at [992, 257] on icon "button" at bounding box center [990, 255] width 13 height 13
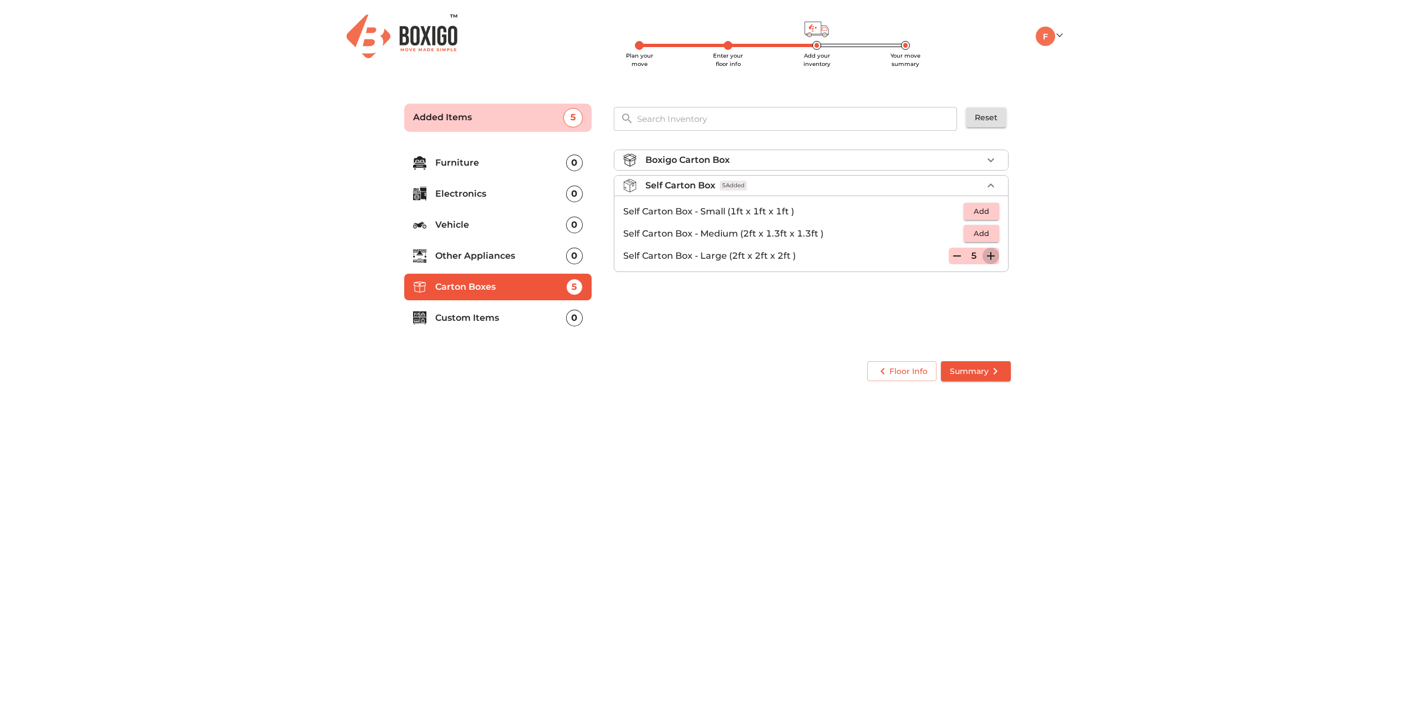
click at [992, 257] on icon "button" at bounding box center [990, 255] width 13 height 13
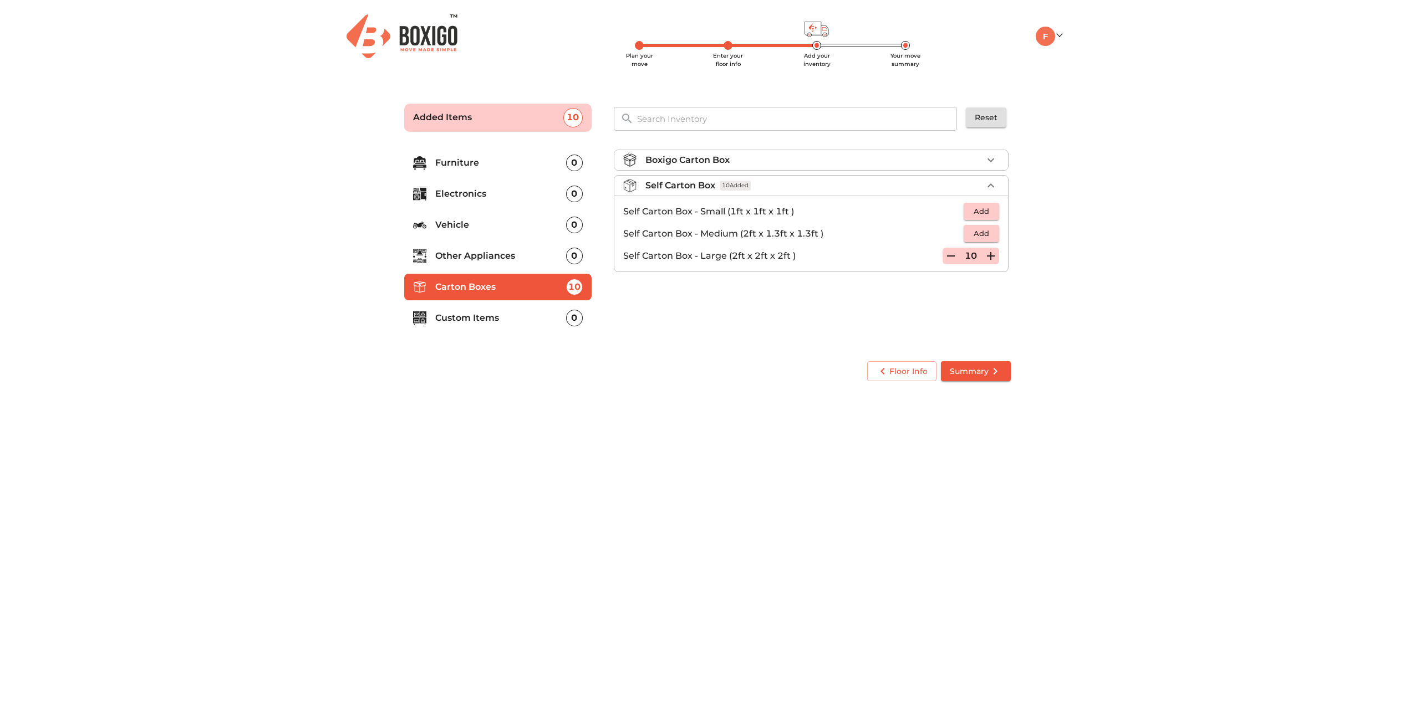
click at [992, 257] on icon "button" at bounding box center [990, 255] width 13 height 13
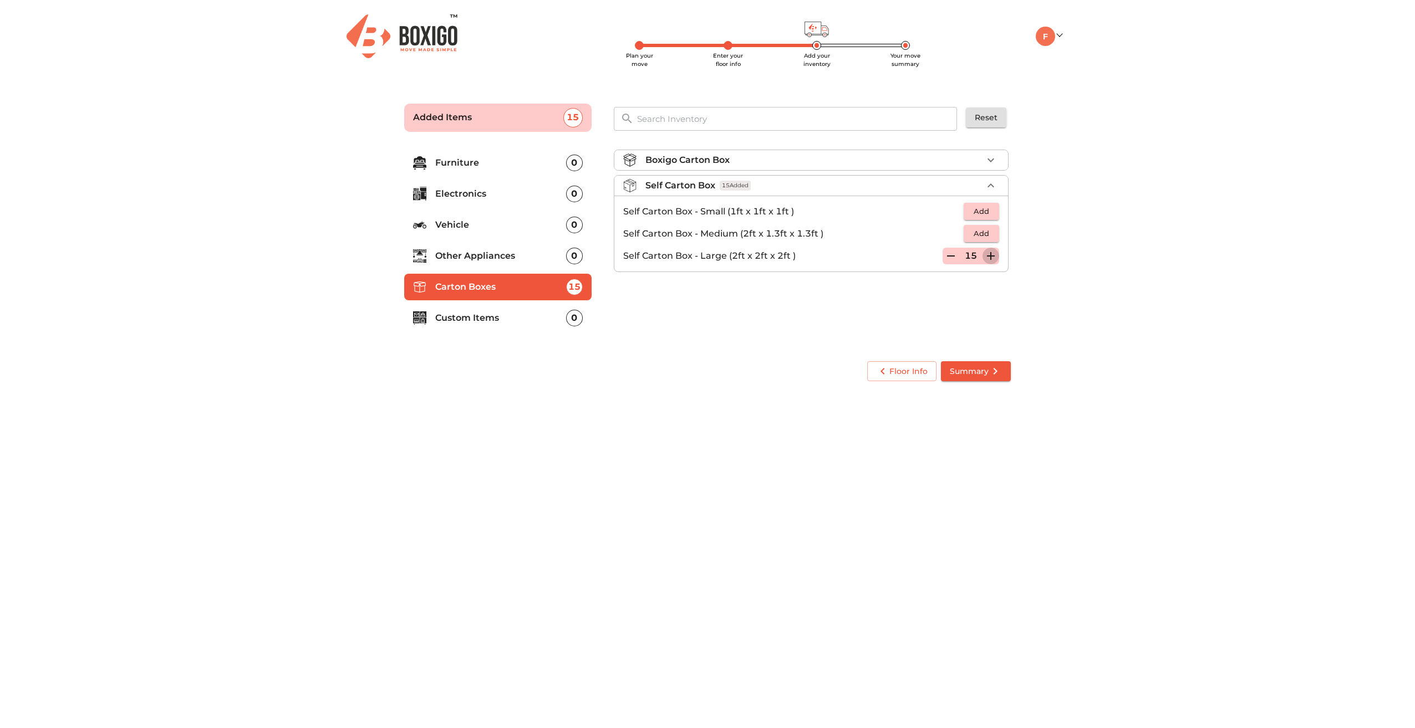
click at [992, 257] on icon "button" at bounding box center [990, 255] width 13 height 13
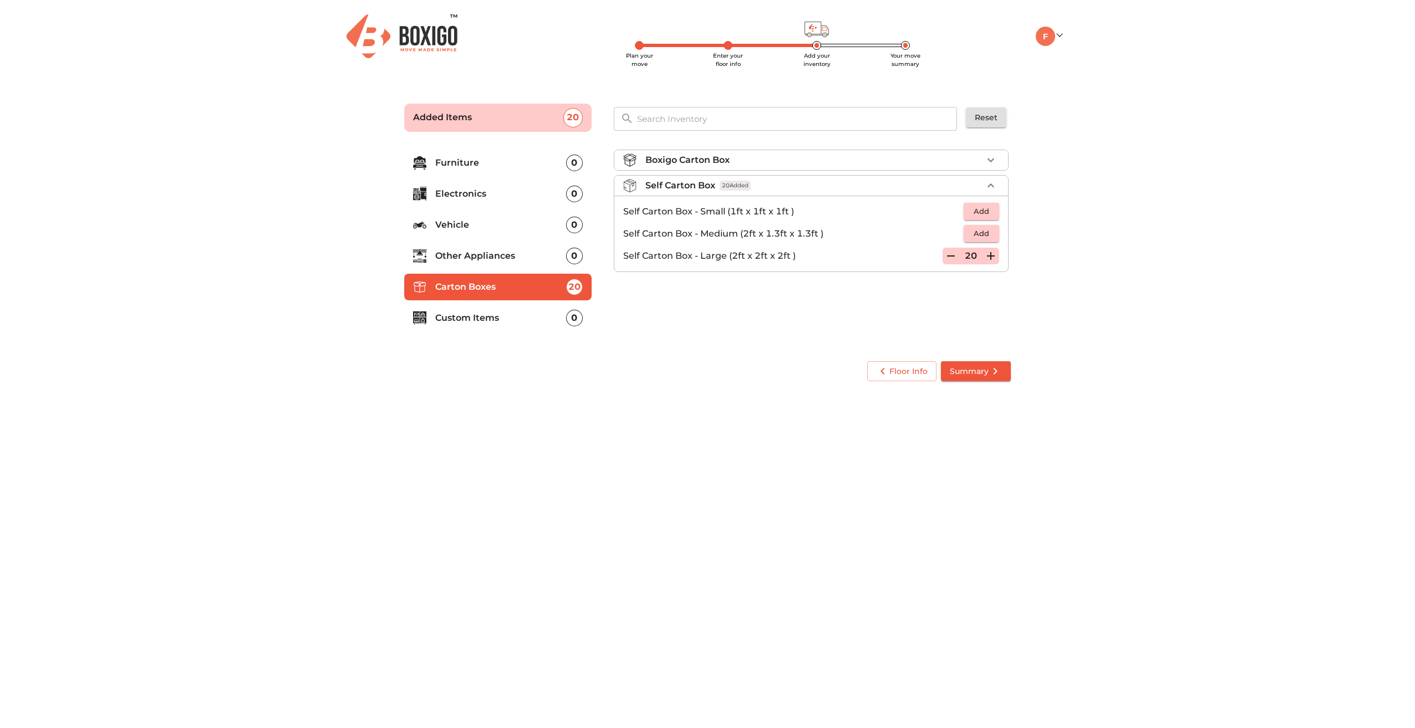
click at [861, 323] on div "Boxigo Carton Box Self Carton Box 20 Added Self Carton Box - Small (1ft x 1ft x…" at bounding box center [812, 246] width 406 height 210
click at [511, 165] on p "Furniture" at bounding box center [500, 162] width 131 height 13
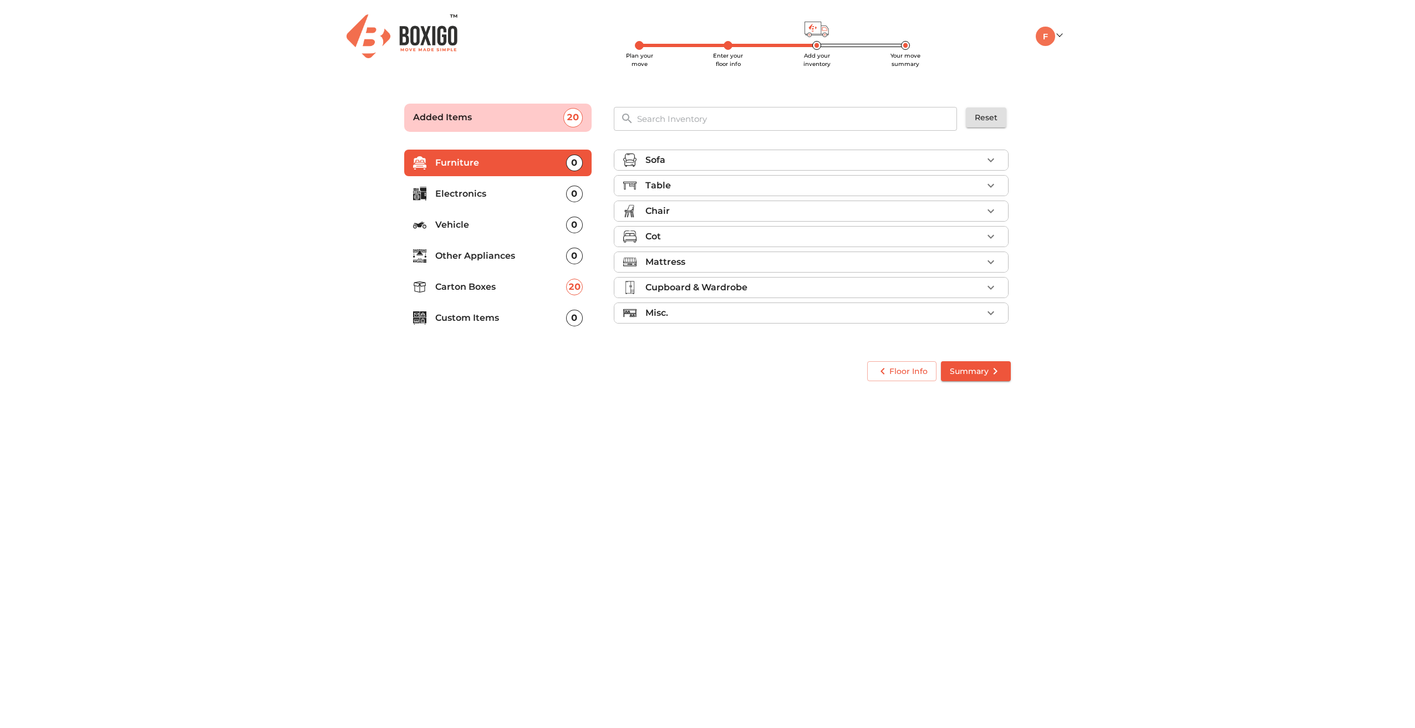
click at [991, 182] on icon "button" at bounding box center [990, 185] width 13 height 13
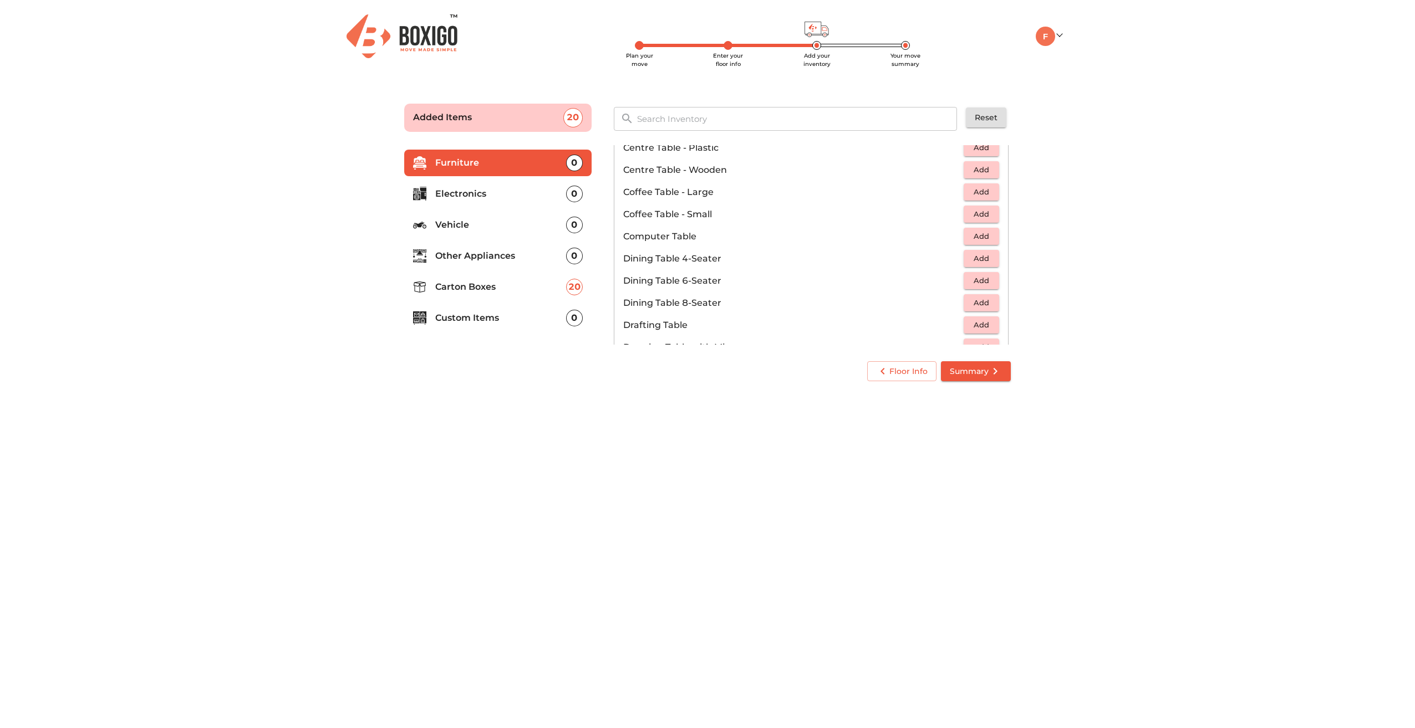
scroll to position [111, 0]
click at [977, 257] on span "Add" at bounding box center [981, 255] width 24 height 13
click at [758, 412] on body "Plan your move Enter your floor info Add your inventory Your move summary My Mo…" at bounding box center [707, 364] width 1415 height 728
click at [982, 210] on span "Add" at bounding box center [981, 211] width 24 height 13
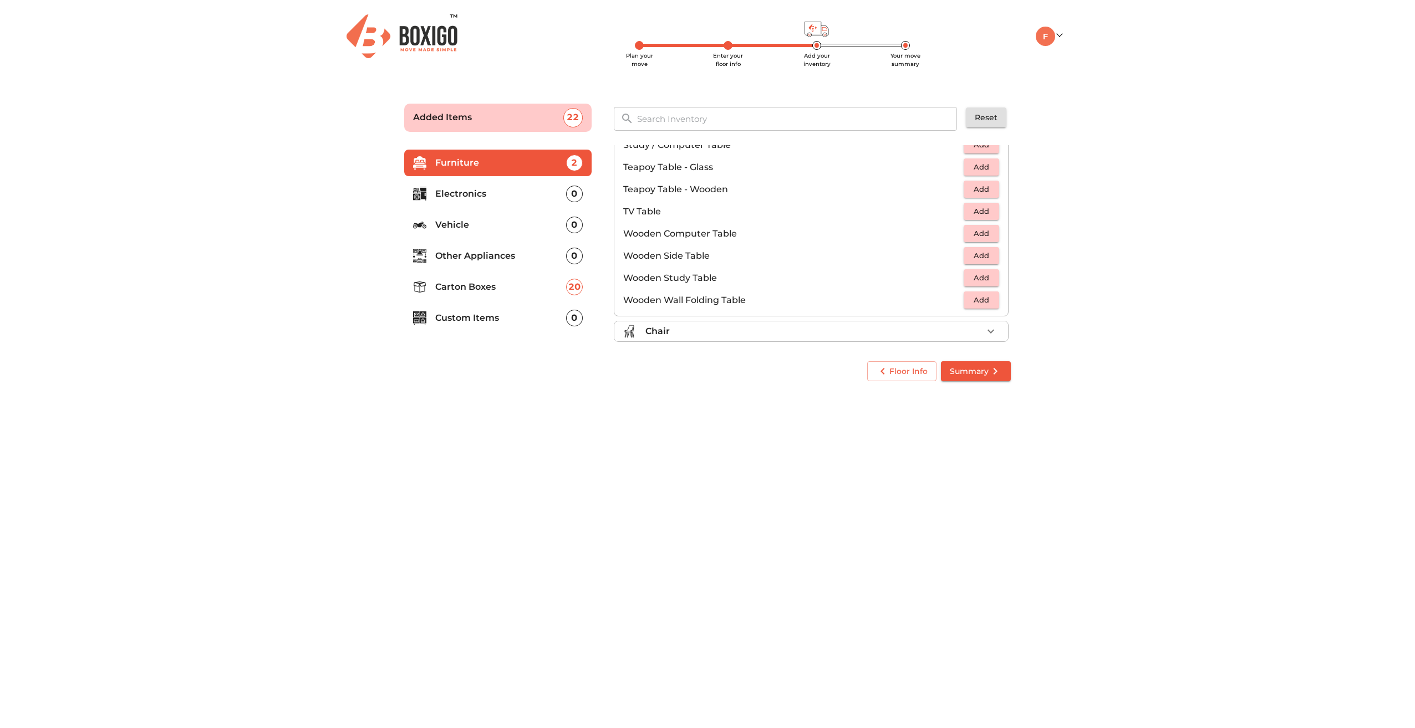
scroll to position [721, 0]
click at [984, 272] on icon "button" at bounding box center [990, 275] width 13 height 13
click at [978, 172] on span "Add" at bounding box center [981, 173] width 24 height 13
click at [984, 172] on icon "button" at bounding box center [990, 173] width 13 height 13
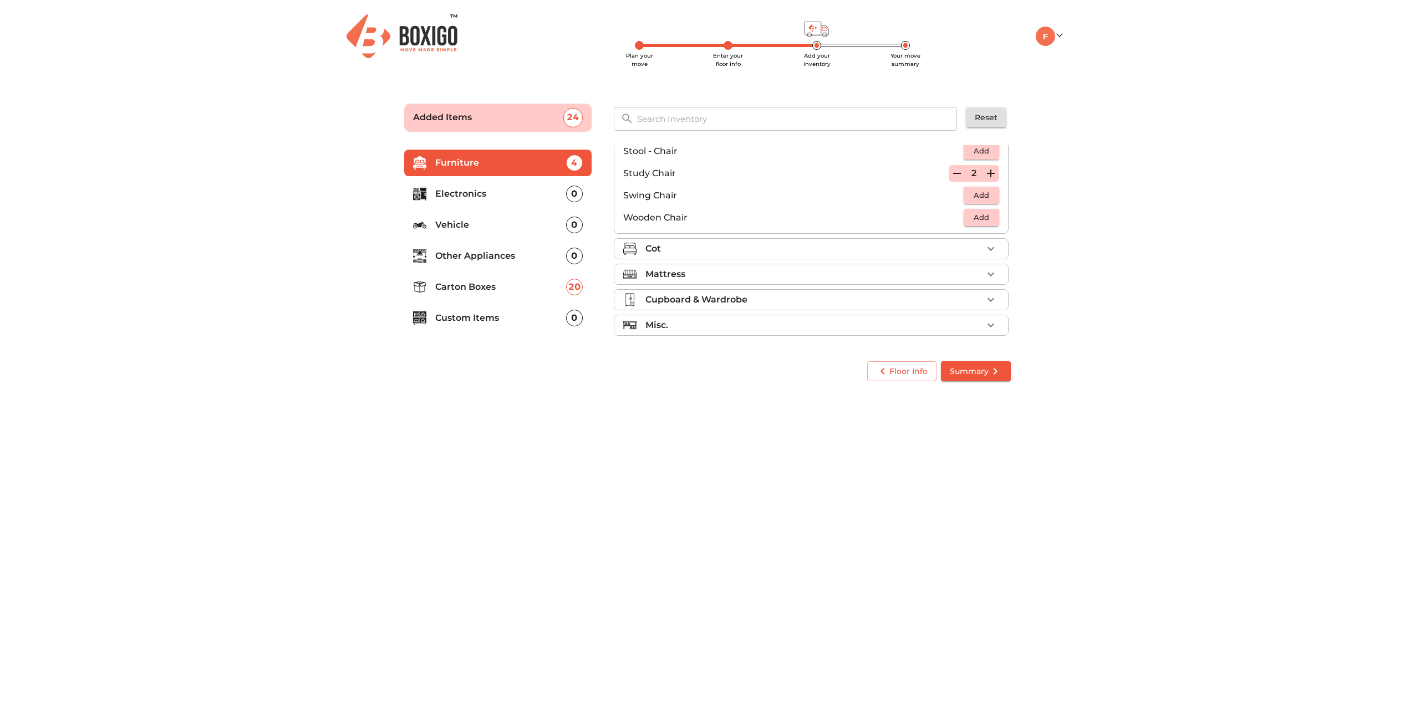
click at [987, 173] on icon "button" at bounding box center [991, 174] width 8 height 8
click at [731, 404] on body "Plan your move Enter your floor info Add your inventory Your move summary My Mo…" at bounding box center [707, 364] width 1415 height 728
click at [738, 278] on div "Mattress" at bounding box center [813, 274] width 337 height 13
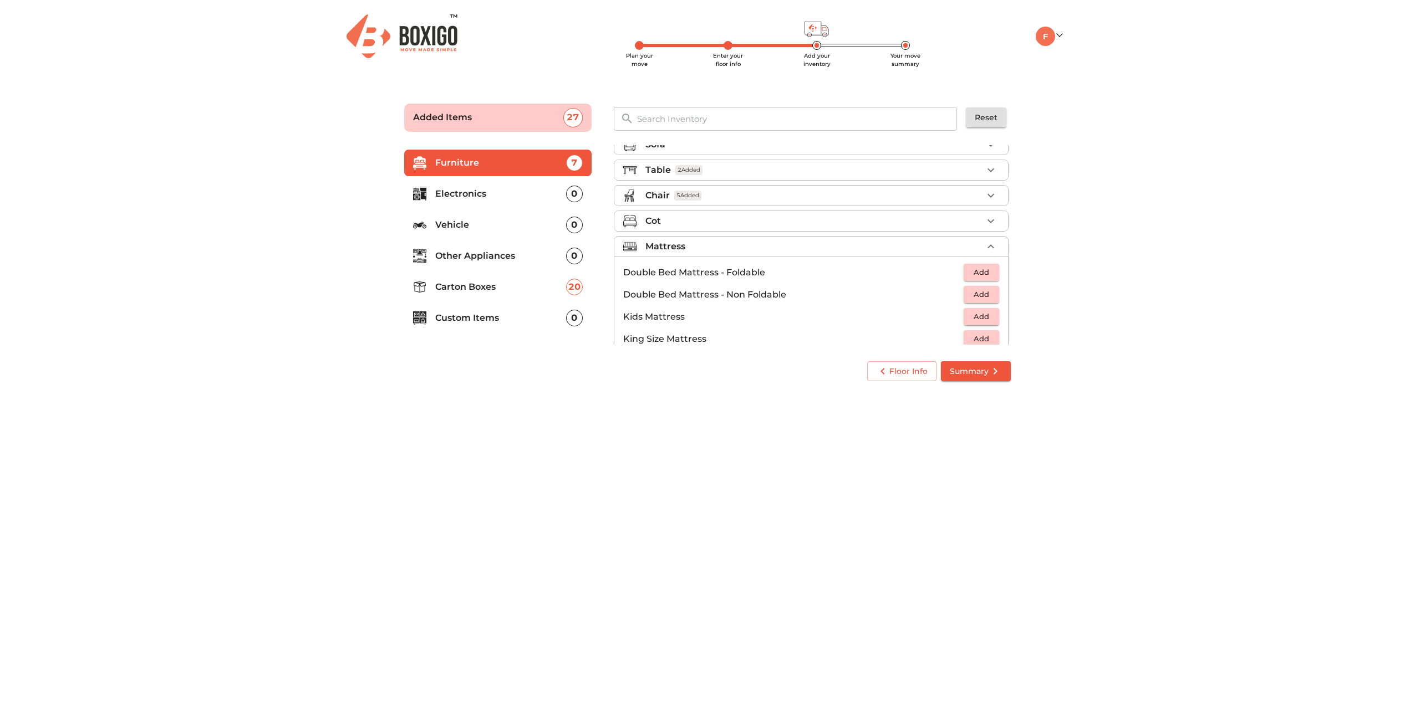
scroll to position [0, 0]
click at [526, 257] on p "Other Appliances" at bounding box center [500, 255] width 131 height 13
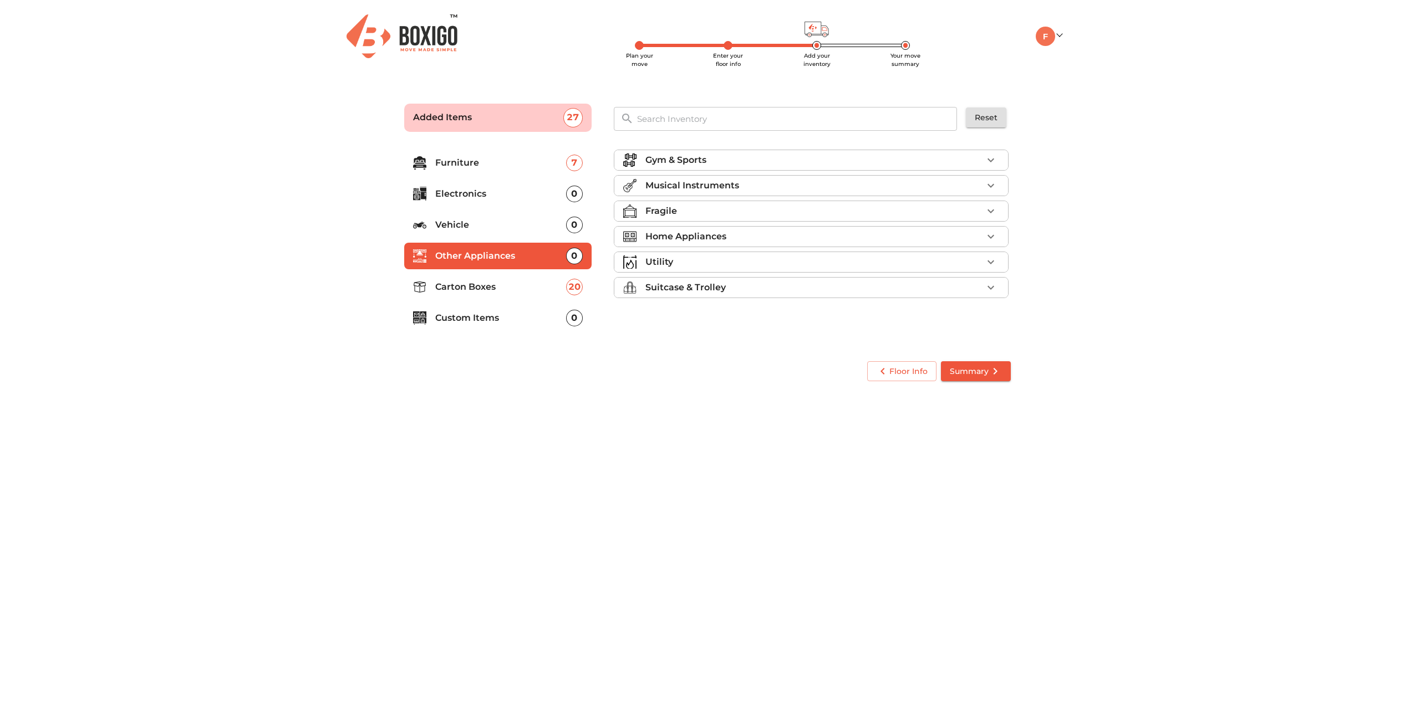
click at [702, 236] on p "Home Appliances" at bounding box center [685, 236] width 81 height 13
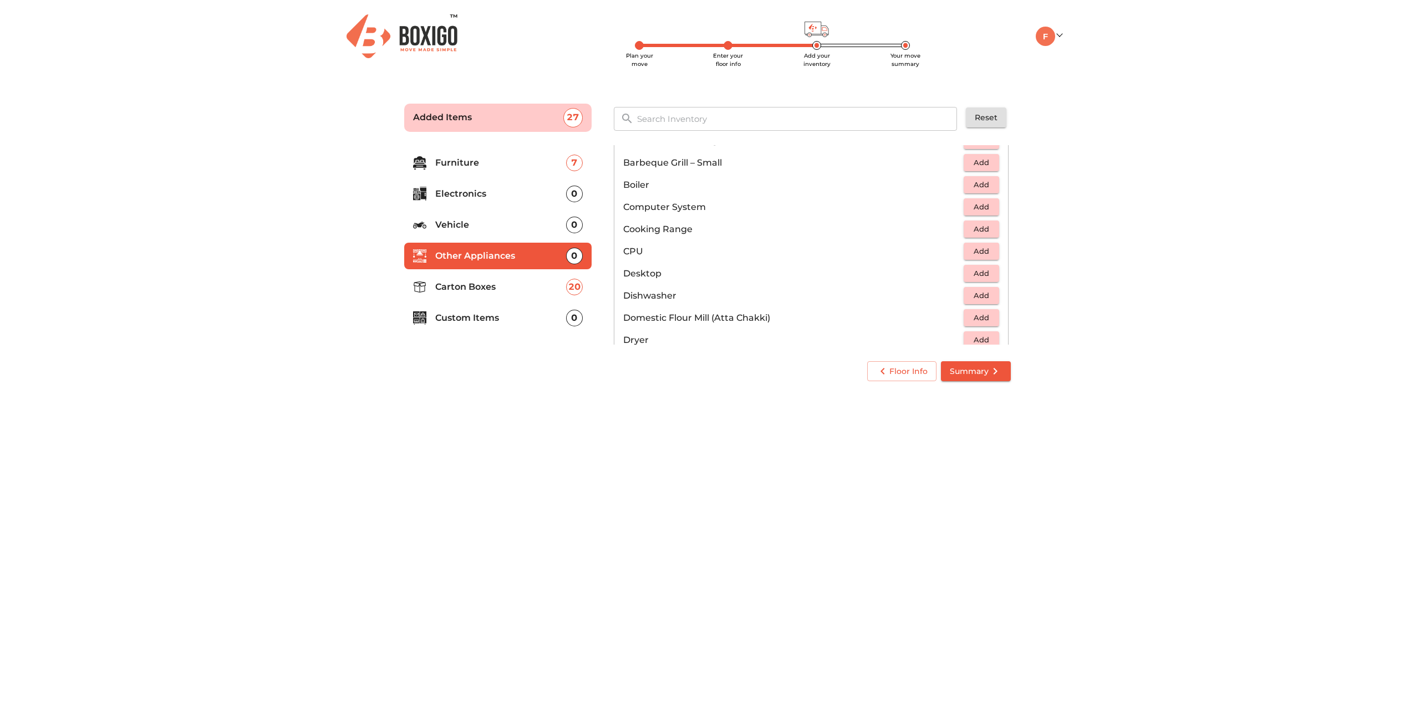
scroll to position [111, 0]
click at [556, 197] on p "Electronics" at bounding box center [500, 193] width 131 height 13
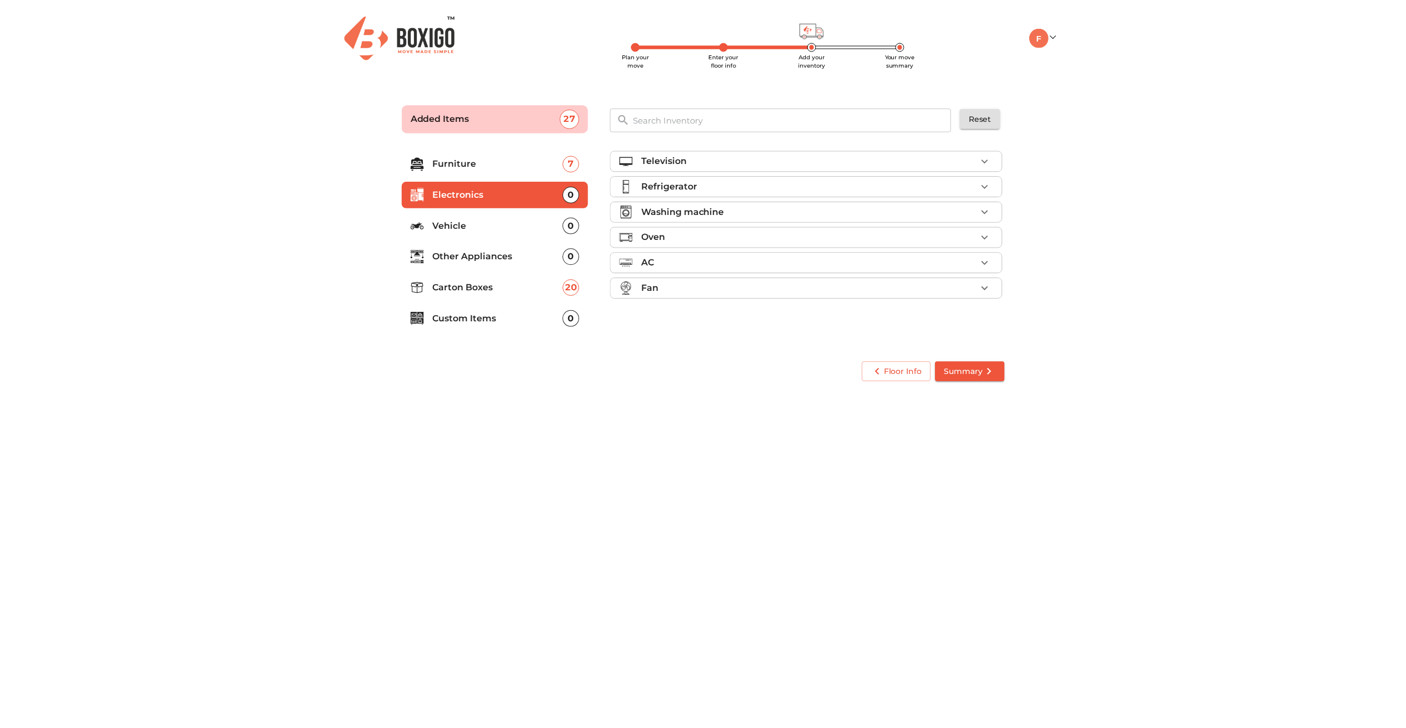
scroll to position [0, 0]
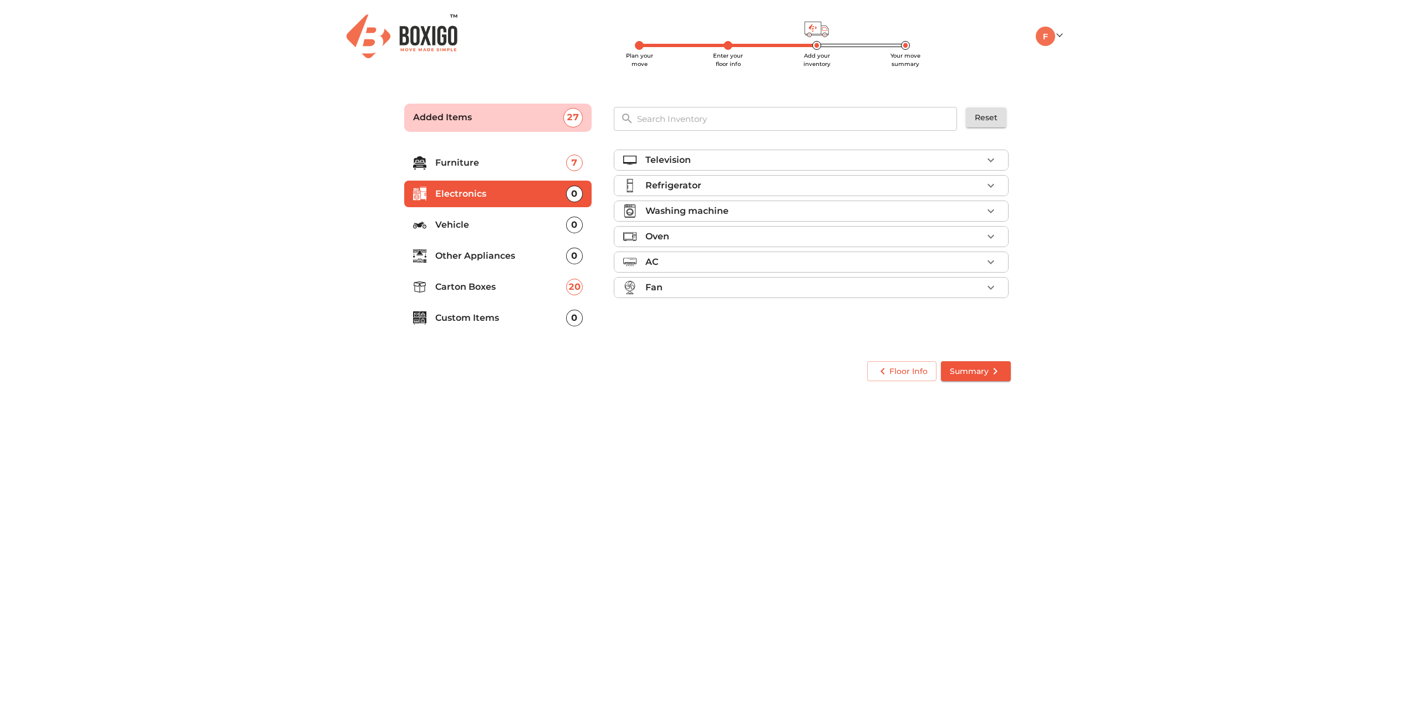
click at [832, 267] on div "AC" at bounding box center [813, 262] width 337 height 13
click at [969, 288] on span "Add" at bounding box center [981, 288] width 24 height 13
click at [521, 381] on div "Floor Info Summary" at bounding box center [707, 371] width 615 height 29
click at [984, 157] on icon "button" at bounding box center [990, 160] width 13 height 13
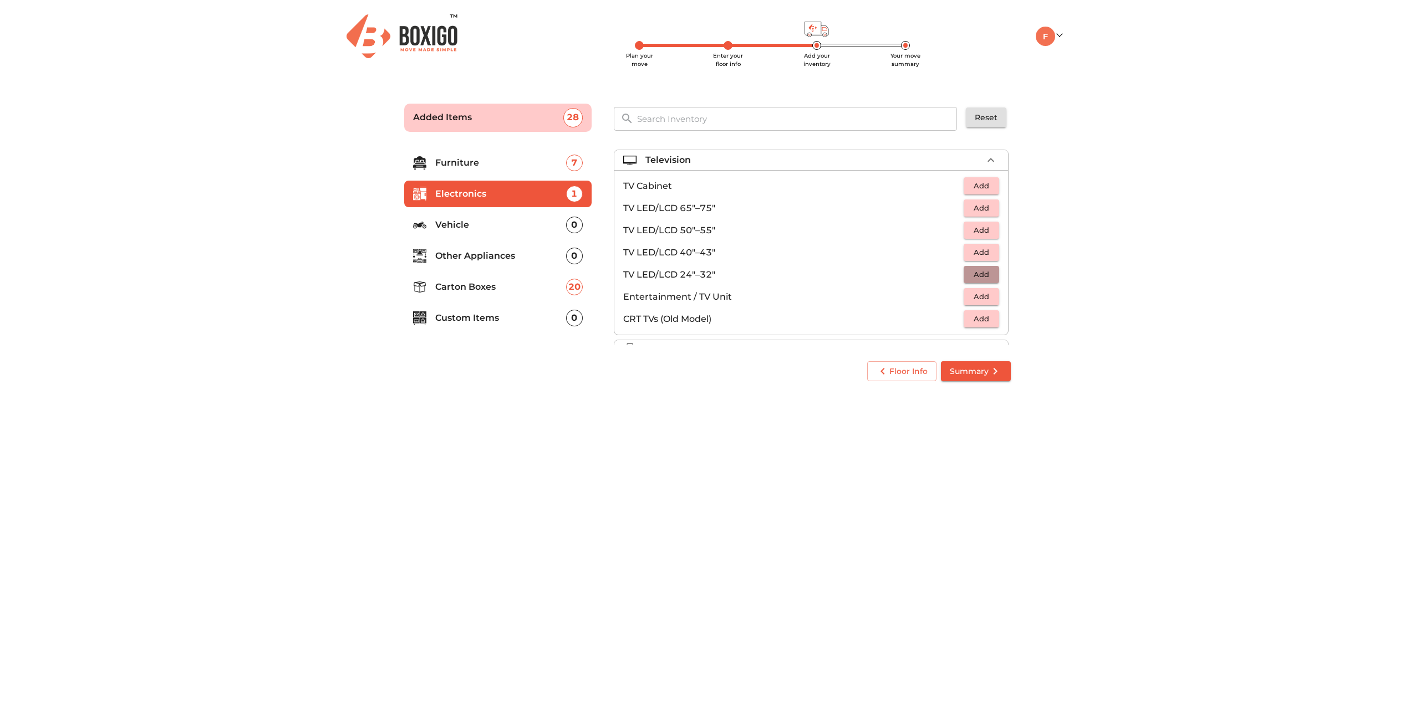
click at [971, 273] on span "Add" at bounding box center [981, 274] width 24 height 13
click at [987, 275] on icon "button" at bounding box center [991, 275] width 8 height 8
click at [974, 370] on span "Summary" at bounding box center [976, 372] width 52 height 14
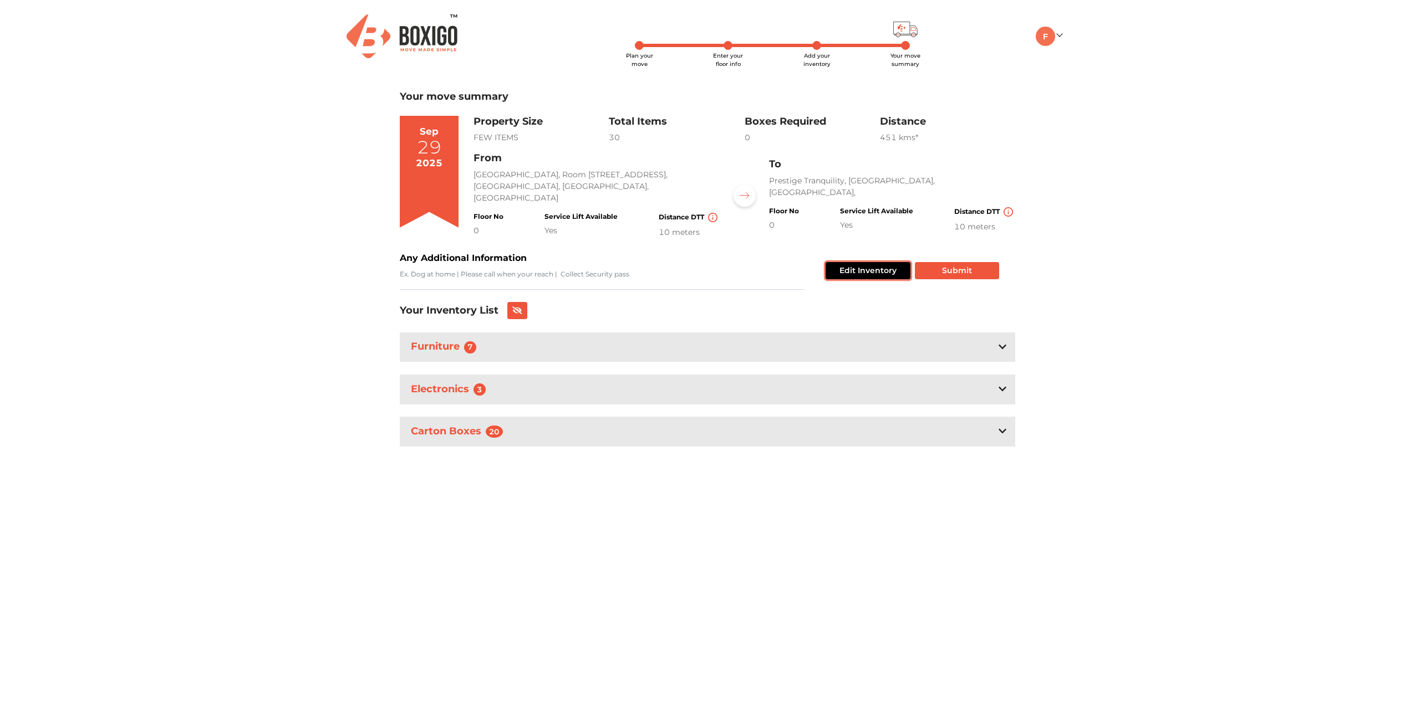
click at [884, 273] on button "Edit Inventory" at bounding box center [867, 270] width 85 height 17
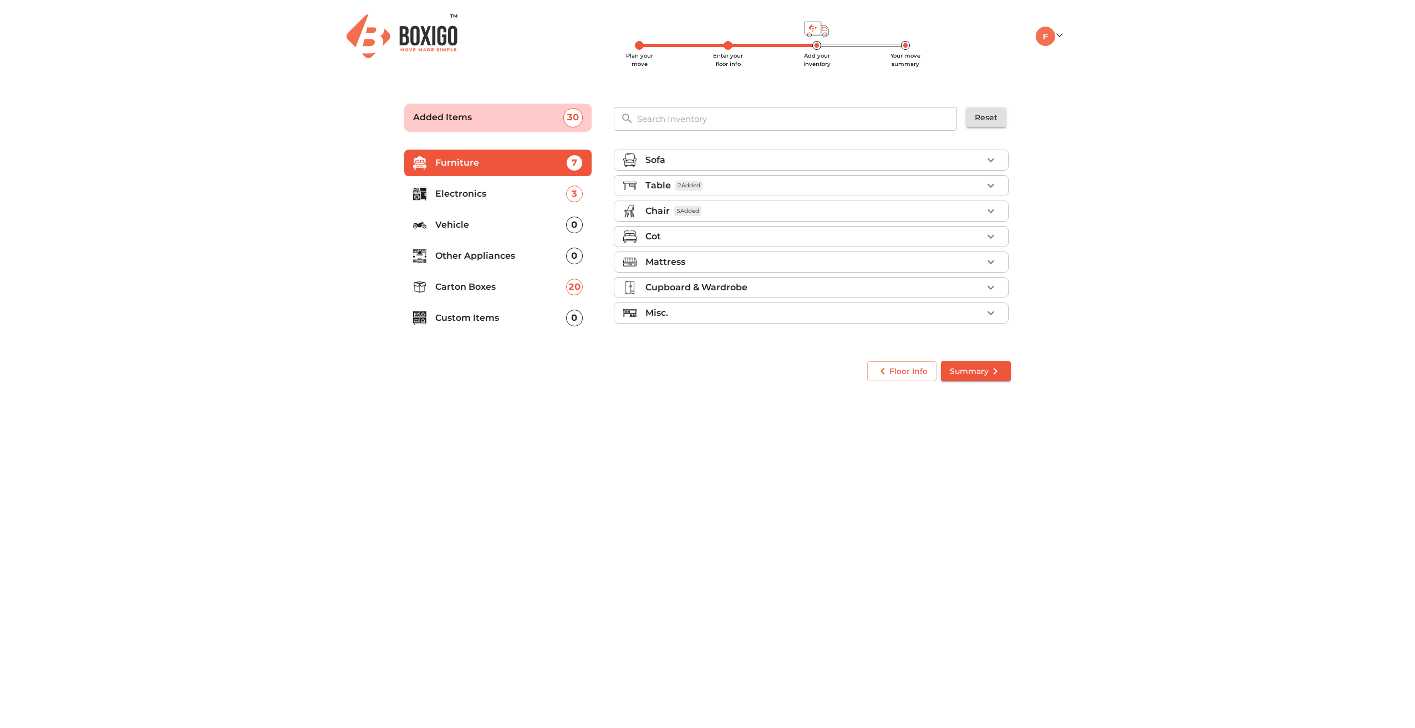
click at [537, 288] on p "Carton Boxes" at bounding box center [500, 286] width 131 height 13
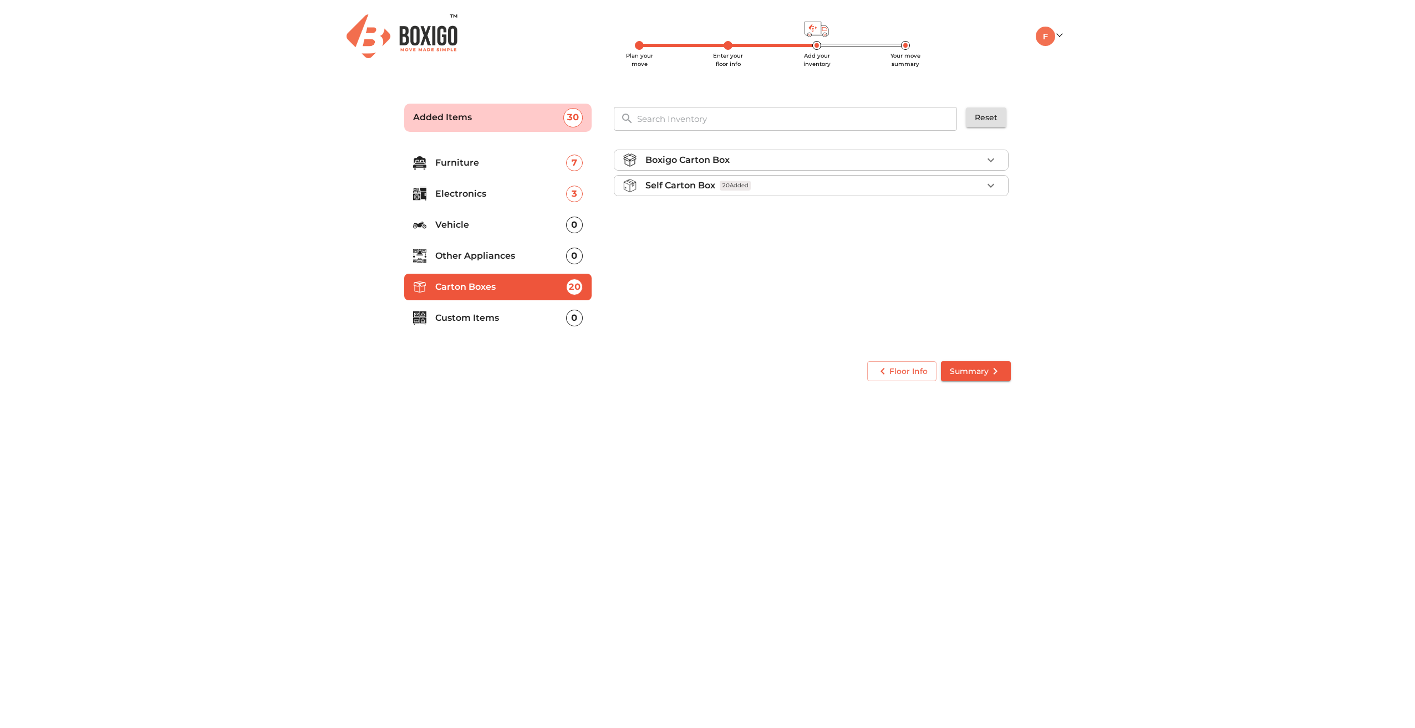
click at [926, 186] on div "Self Carton Box 20 Added" at bounding box center [813, 185] width 337 height 13
click at [988, 258] on icon "button" at bounding box center [990, 255] width 13 height 13
click at [991, 258] on icon "button" at bounding box center [991, 256] width 8 height 8
click at [993, 255] on icon "button" at bounding box center [990, 255] width 13 height 13
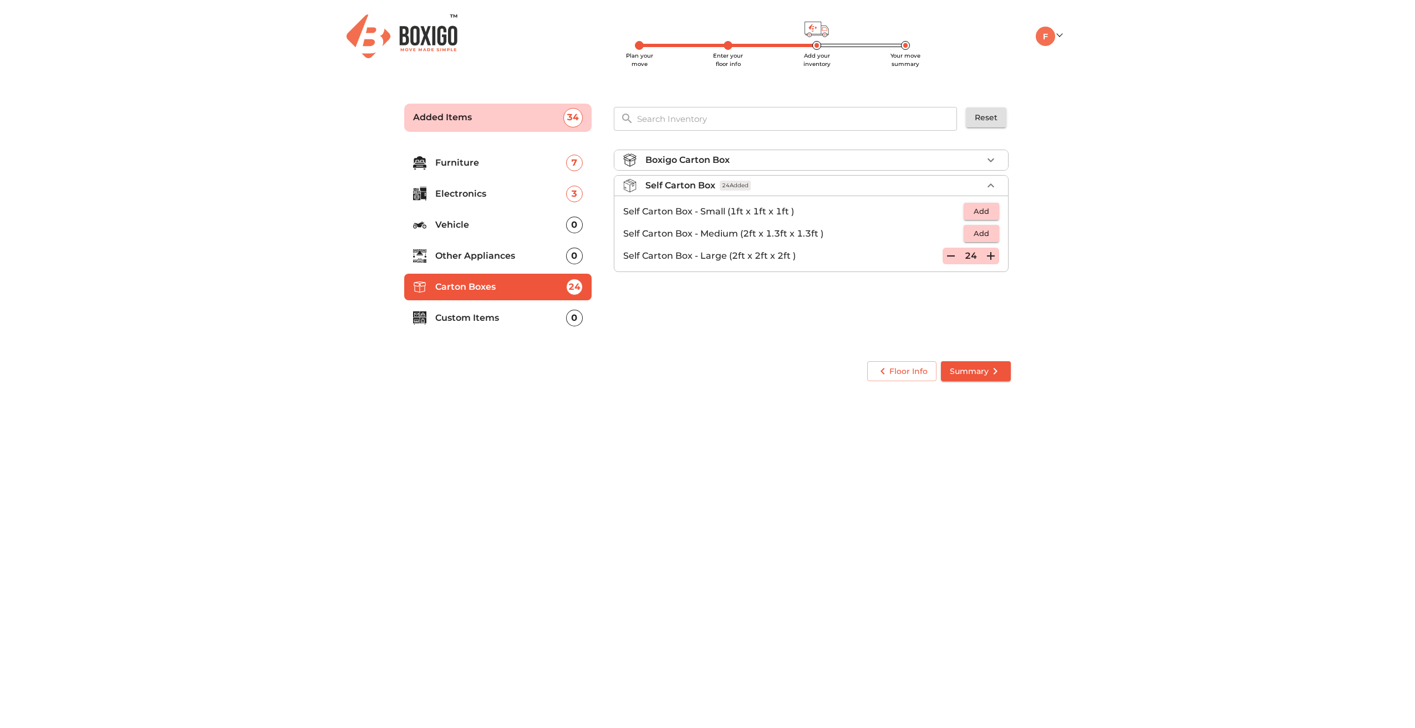
click at [993, 255] on icon "button" at bounding box center [990, 255] width 13 height 13
click at [979, 374] on span "Summary" at bounding box center [976, 372] width 52 height 14
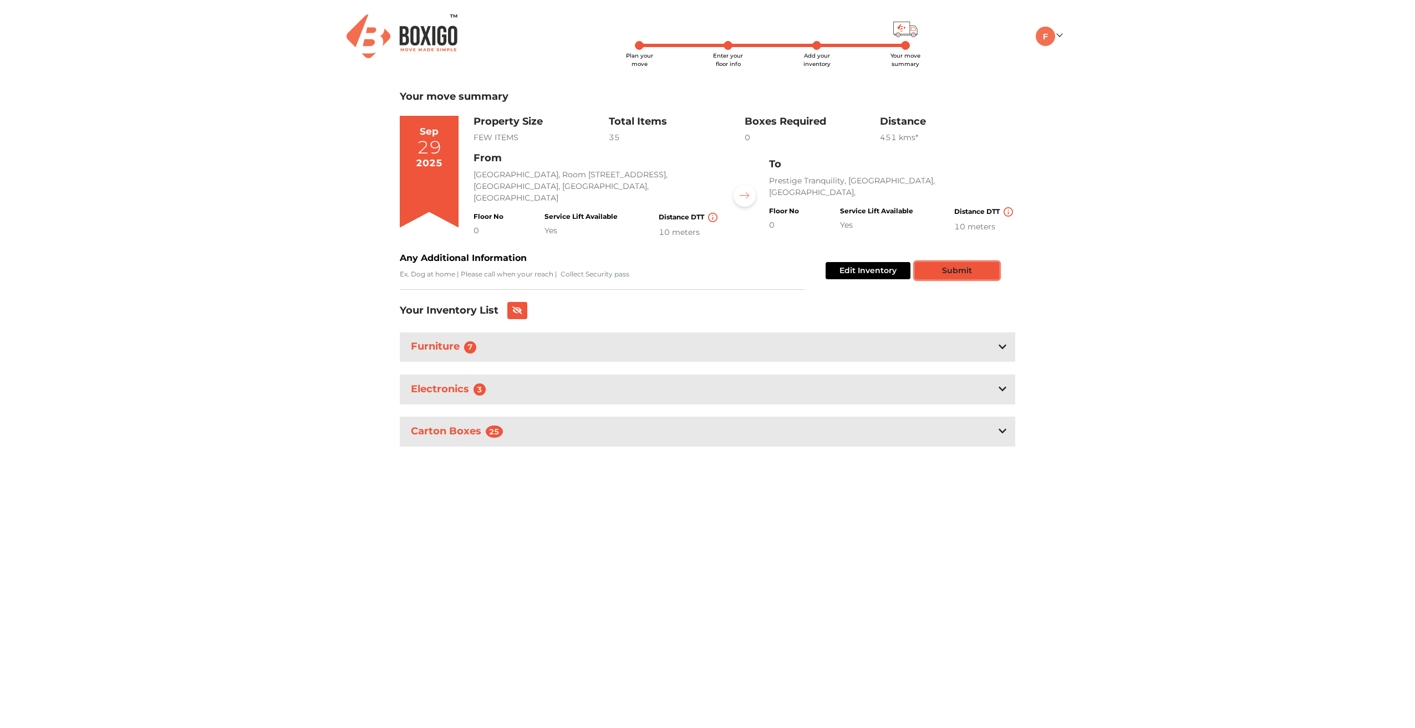
click at [969, 269] on button "Submit" at bounding box center [957, 270] width 84 height 17
